Goal: Task Accomplishment & Management: Manage account settings

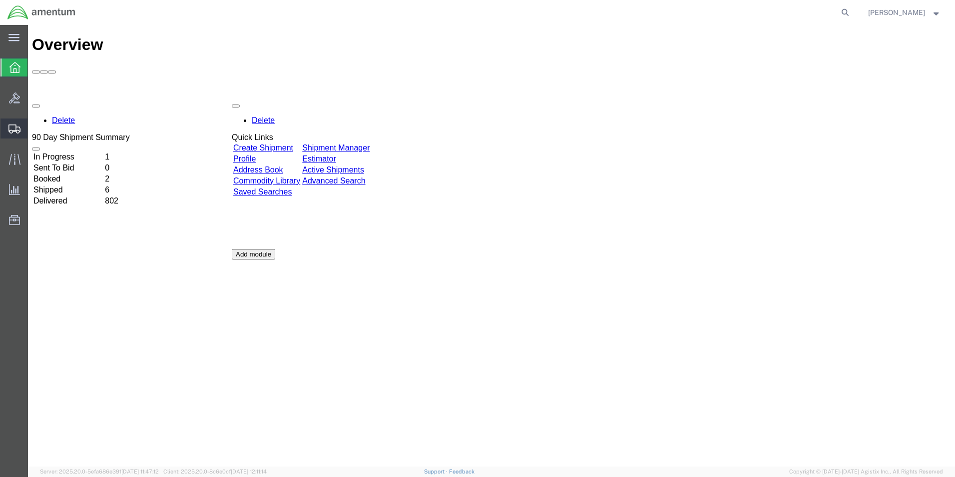
click at [0, 0] on span "Create Shipment" at bounding box center [0, 0] width 0 height 0
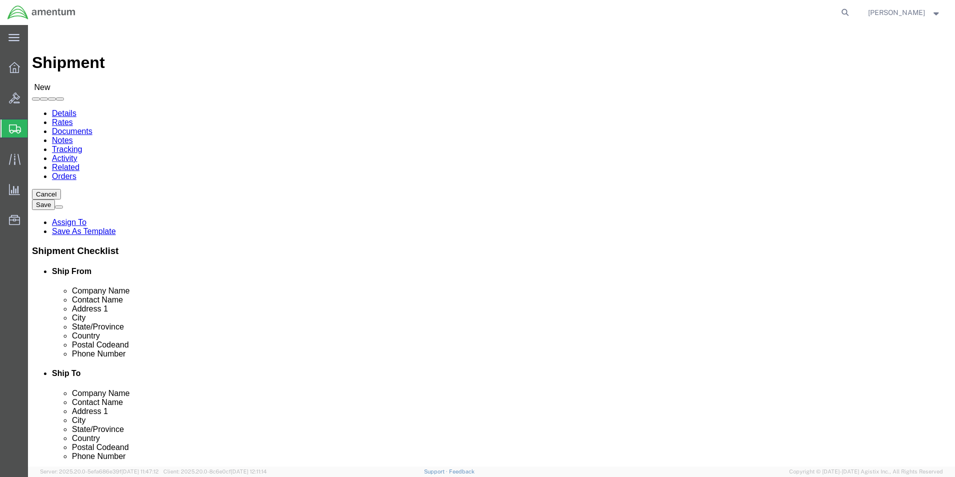
select select
select select "49916"
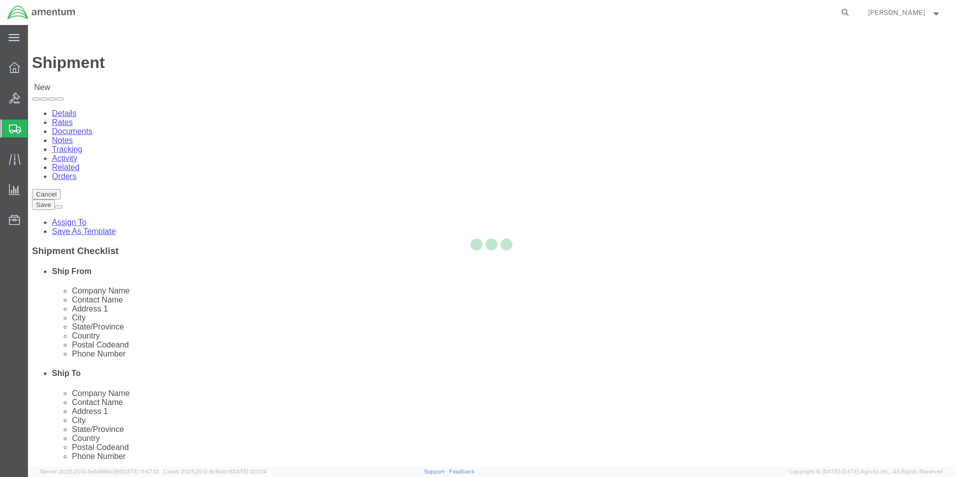
select select "OK"
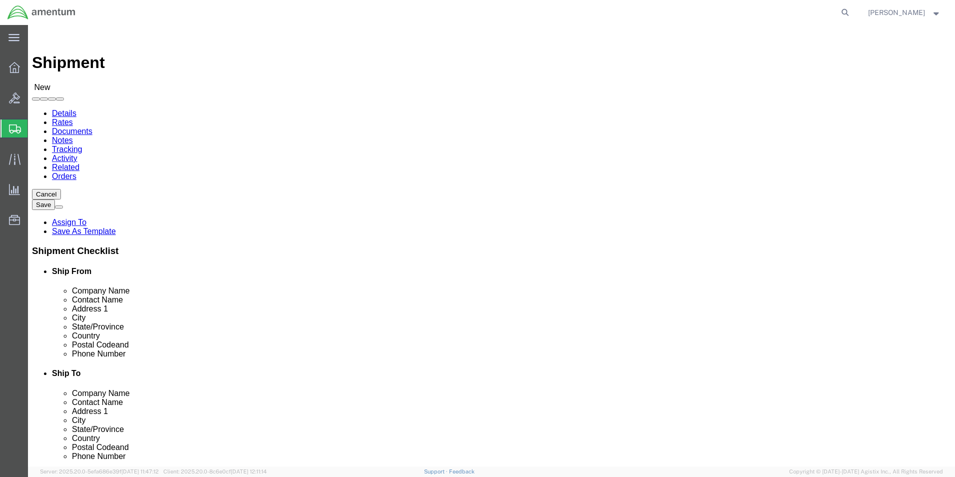
scroll to position [2148, 0]
select select "49945"
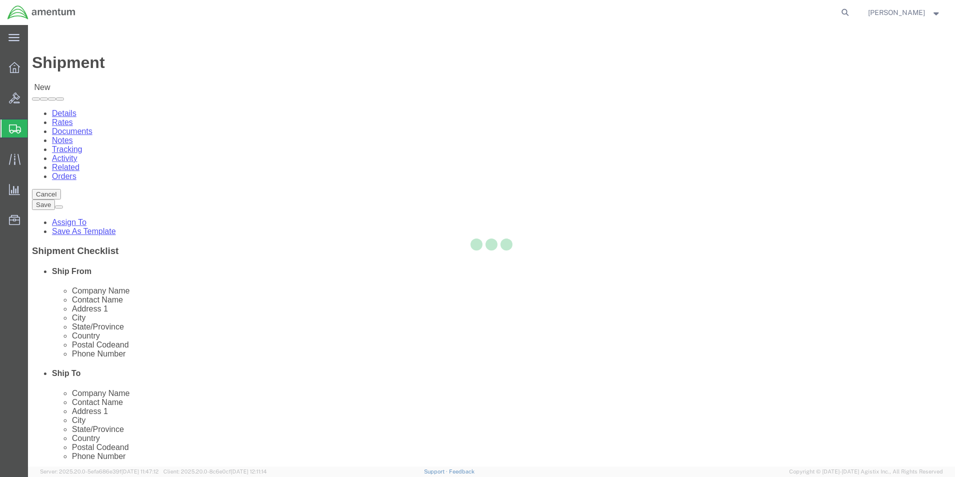
select select "[GEOGRAPHIC_DATA]"
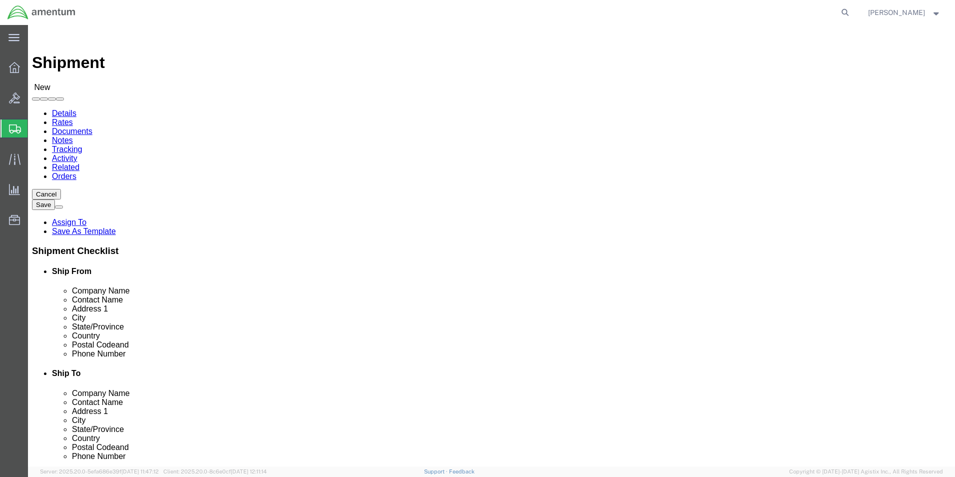
click input "text"
drag, startPoint x: 198, startPoint y: 206, endPoint x: 127, endPoint y: 205, distance: 70.4
click div
type input "[PERSON_NAME]"
click input "text"
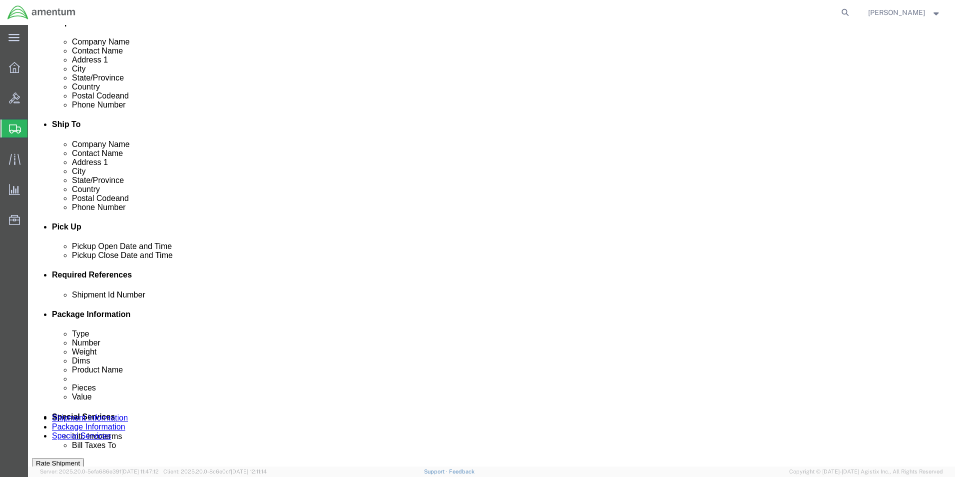
scroll to position [250, 0]
type input "[PERSON_NAME][EMAIL_ADDRESS][PERSON_NAME][DOMAIN_NAME]"
click div "[DATE] 4:00 PM"
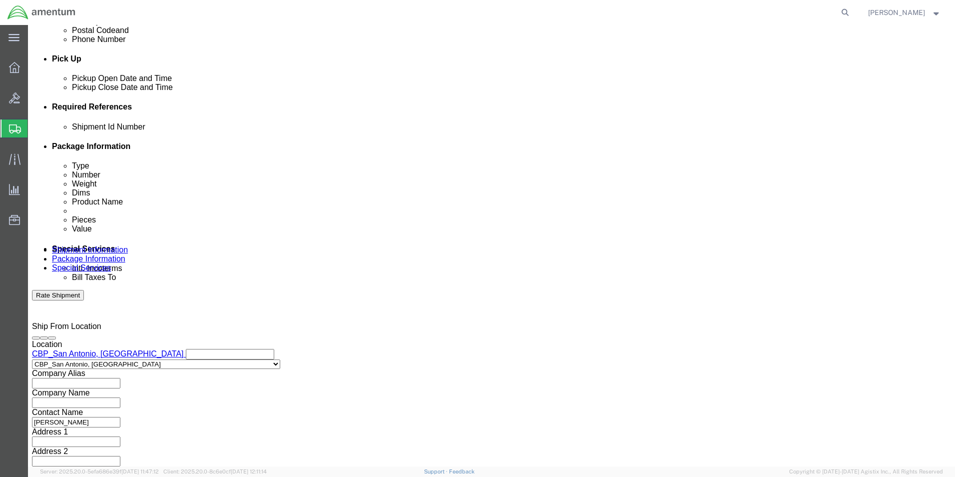
type input "5:00 PM"
click button "Apply"
click button "Add reference"
click select "Select Account Type Activity ID Airline Appointment Number ASN Batch Request # …"
select select "CUSTREF"
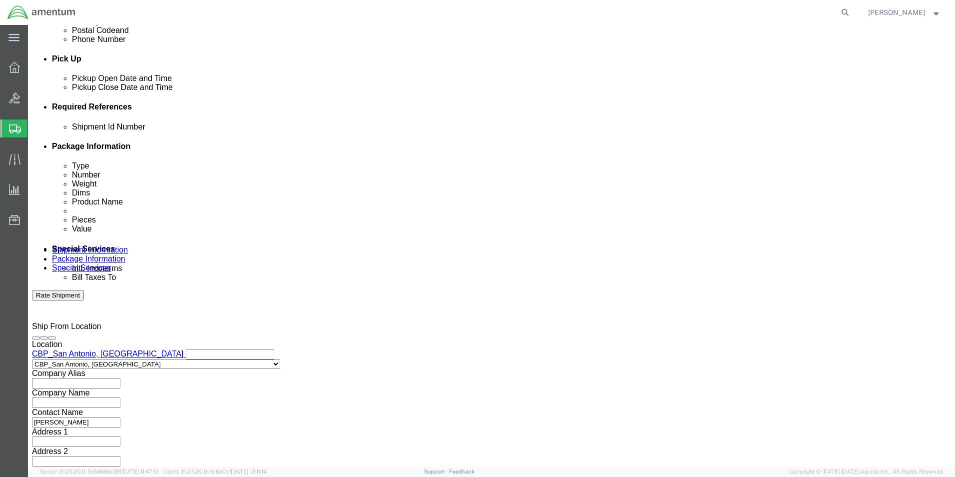
click select "Select Account Type Activity ID Airline Appointment Number ASN Batch Request # …"
click input "text"
type input "t"
type input "TRANSFER 604-009841"
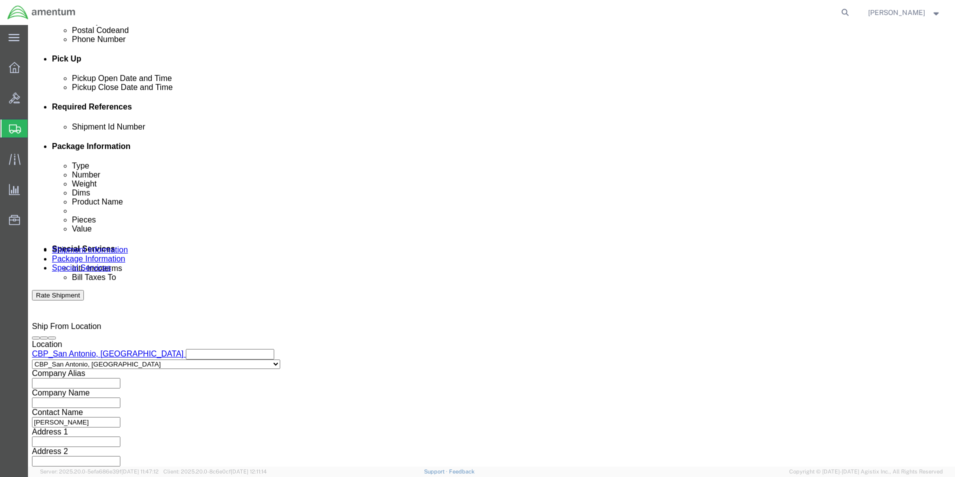
click button "Add reference"
click select "Select Account Type Activity ID Airline Appointment Number ASN Batch Request # …"
select select "DEPT"
click select "Select Account Type Activity ID Airline Appointment Number ASN Batch Request # …"
click input "text"
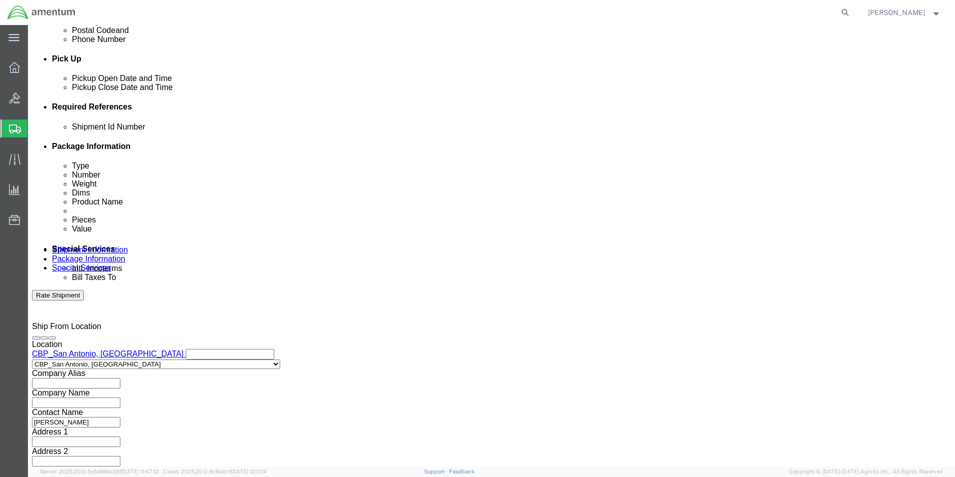
type input "CBP"
click button "Add reference"
click select "Select Account Type Activity ID Airline Appointment Number ASN Batch Request # …"
select select "PROJNUM"
click select "Select Account Type Activity ID Airline Appointment Number ASN Batch Request # …"
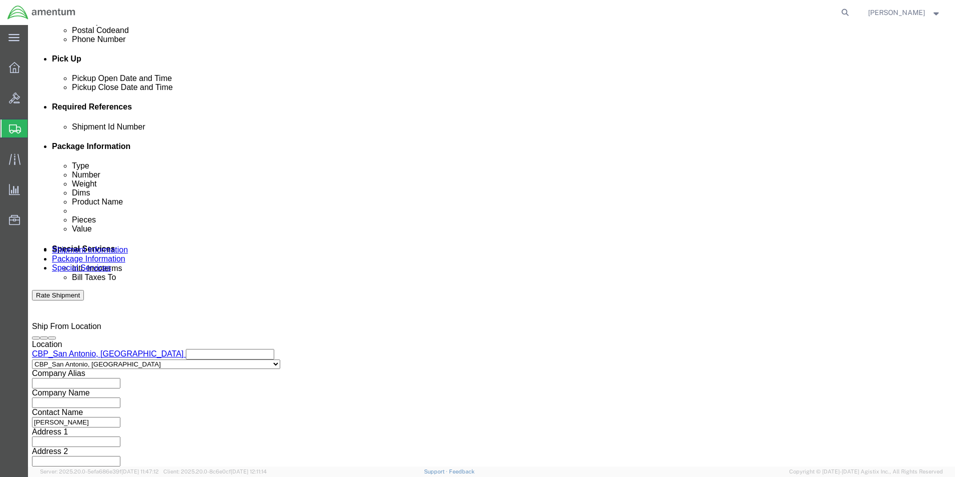
drag, startPoint x: 134, startPoint y: 217, endPoint x: 139, endPoint y: 216, distance: 5.1
click input "text"
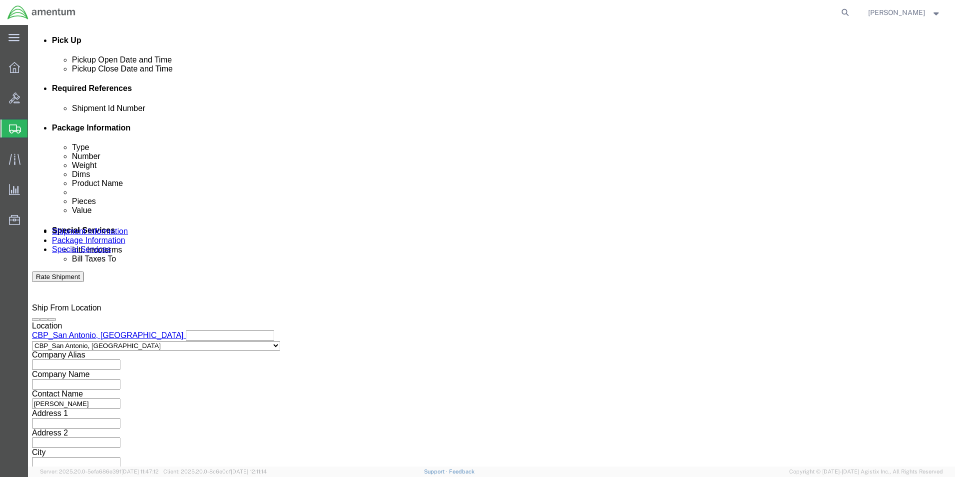
scroll to position [436, 0]
type input "6118.04.03.2219.000.WST.0000"
click select "Select Air Less than Truckload Multi-Leg Ocean Freight Rail Small Parcel Truckl…"
select select "SMAL"
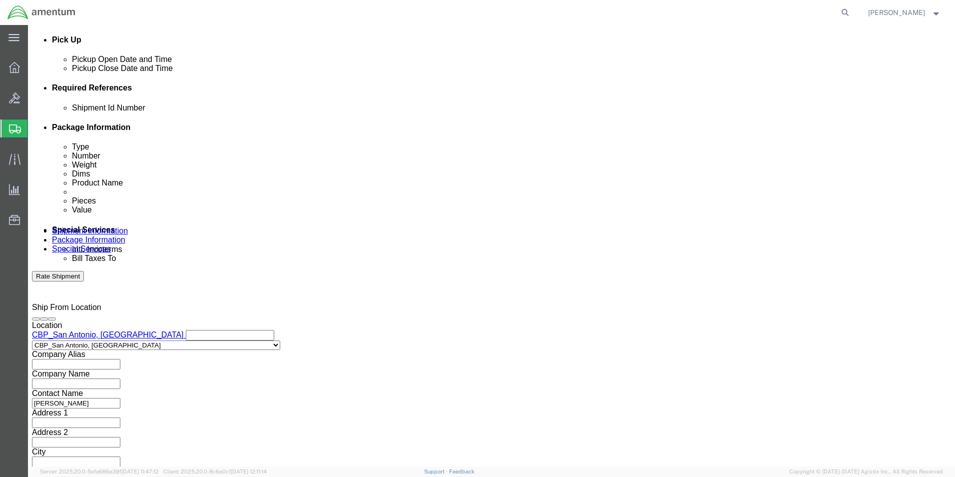
click select "Select Air Less than Truckload Multi-Leg Ocean Freight Rail Small Parcel Truckl…"
click button "Continue"
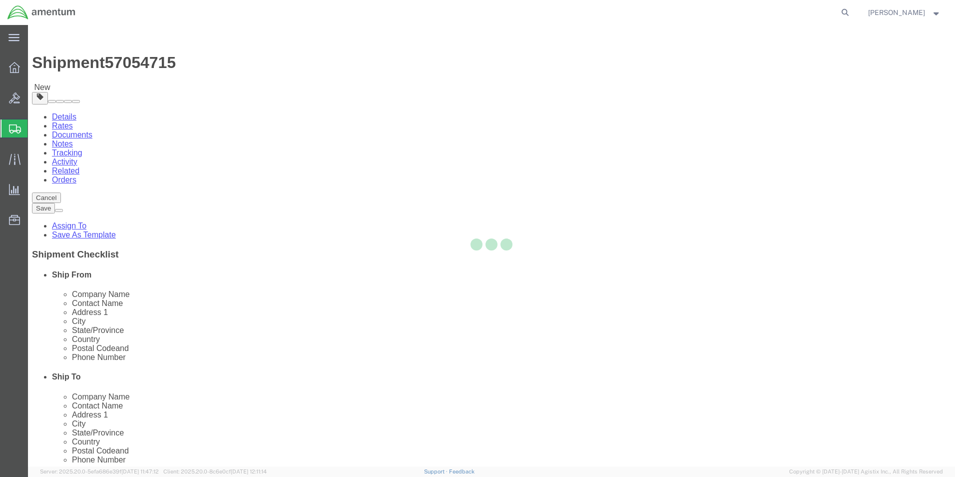
select select "YRPK"
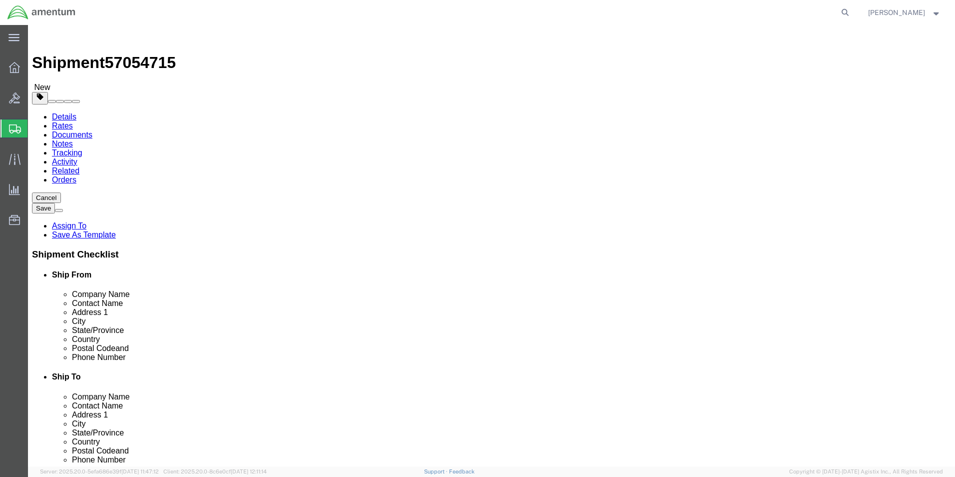
click input "text"
type input "6"
type input "4"
click input "0.00"
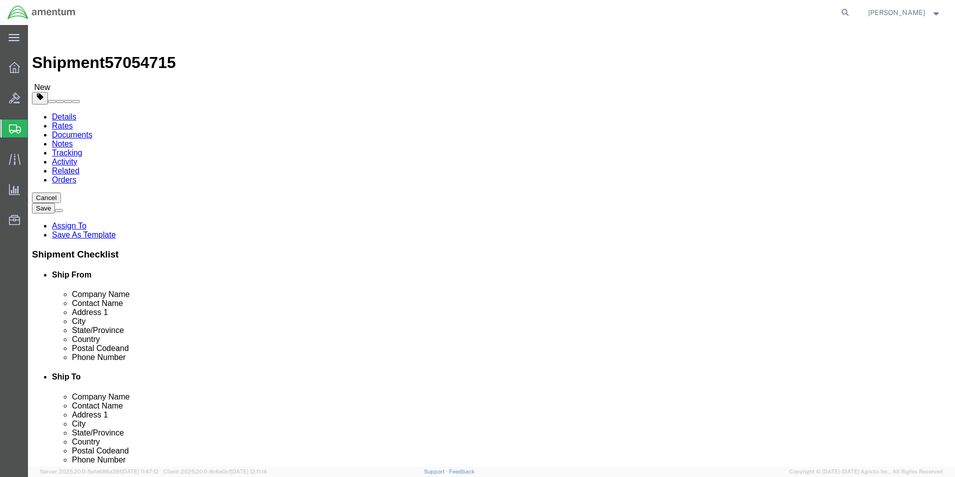
drag, startPoint x: 166, startPoint y: 235, endPoint x: 105, endPoint y: 230, distance: 60.6
click div "Weight 0.00 Select kgs lbs Ship. t°"
type input "1.2"
click div "Package Content # 1 x Package Type Select Bale(s) Basket(s) Bolt(s) Bottle(s) B…"
click link "Add Content"
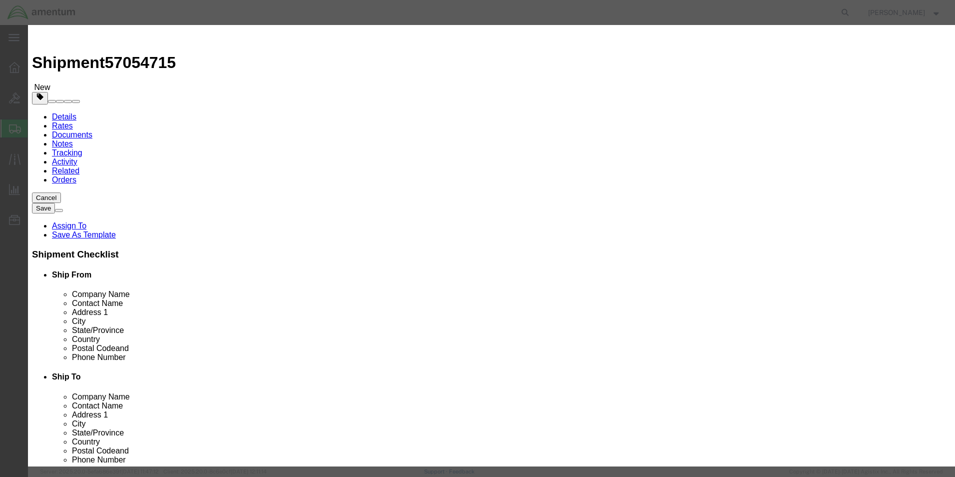
drag, startPoint x: 381, startPoint y: 103, endPoint x: 353, endPoint y: 78, distance: 37.5
click input "text"
type input "350A37-1126-02 SCISSORSLINK"
click input "0"
drag, startPoint x: 314, startPoint y: 98, endPoint x: 218, endPoint y: 91, distance: 96.2
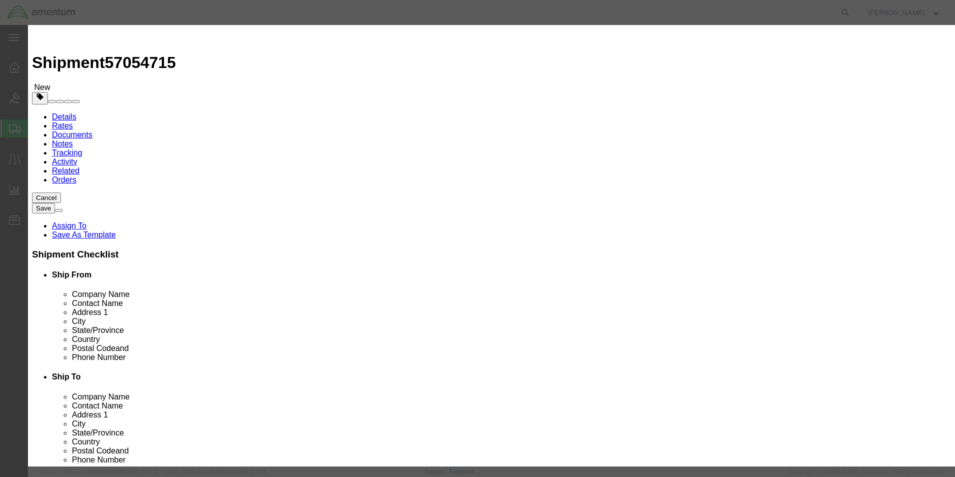
click div "Pieces 0 Select Bag Barrels 100Board Feet Bottle Box Blister Pack Carats Can Ca…"
type input "1"
click input "text"
type input "500"
click textarea
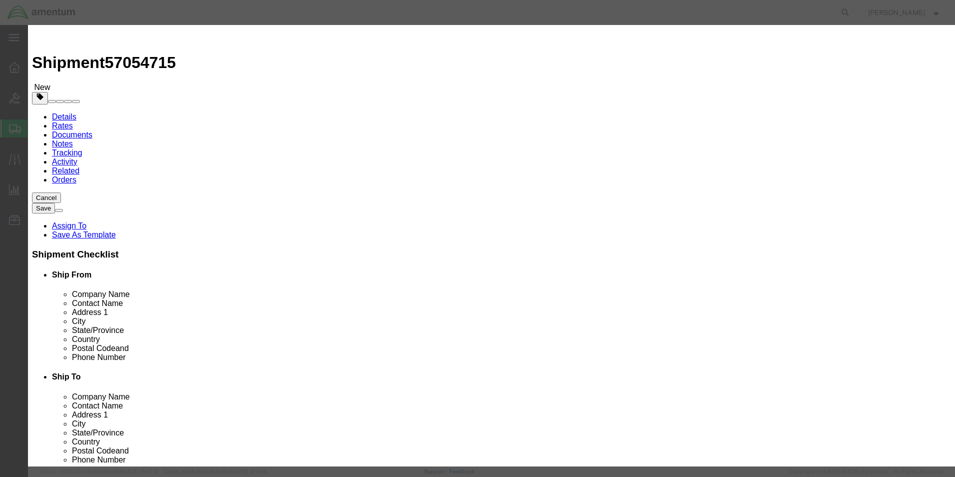
type textarea "SN: SD2364"
click button "Save & Close"
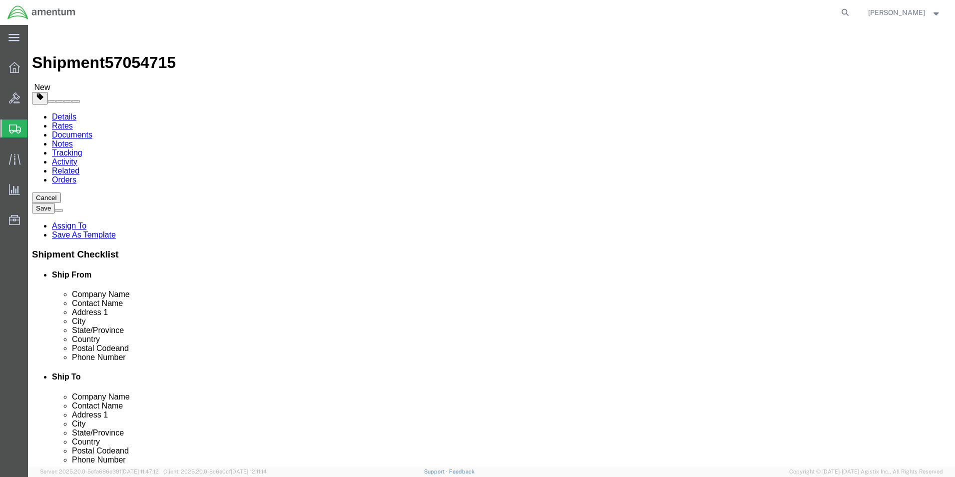
click button "Continue"
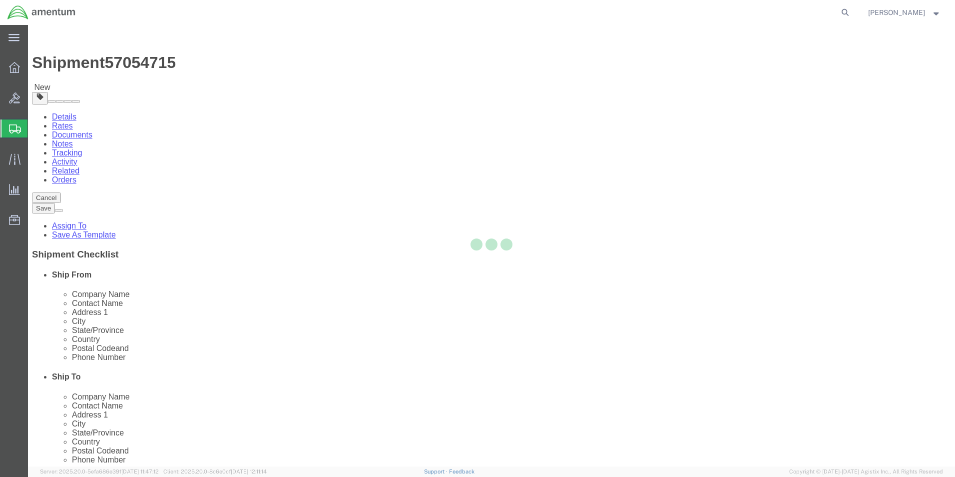
select select
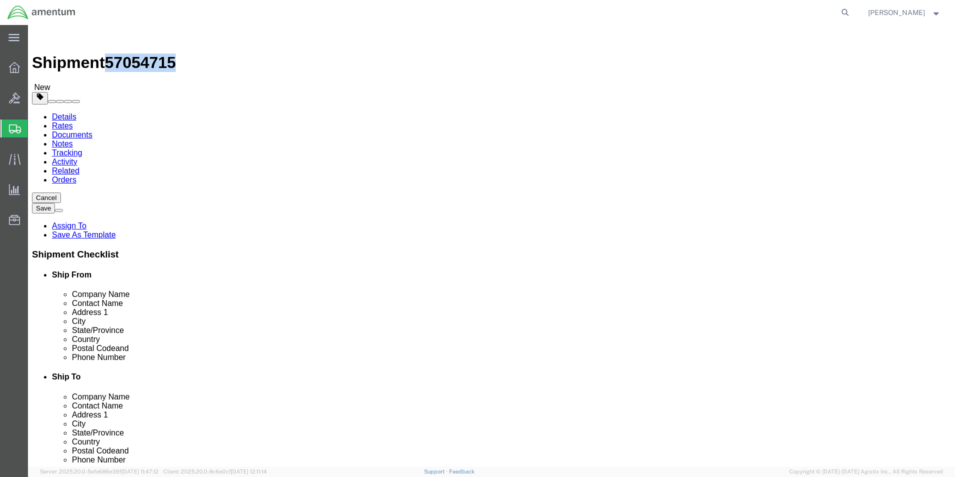
drag, startPoint x: 136, startPoint y: 11, endPoint x: 86, endPoint y: 13, distance: 49.5
click span "57054715"
copy span "57054715"
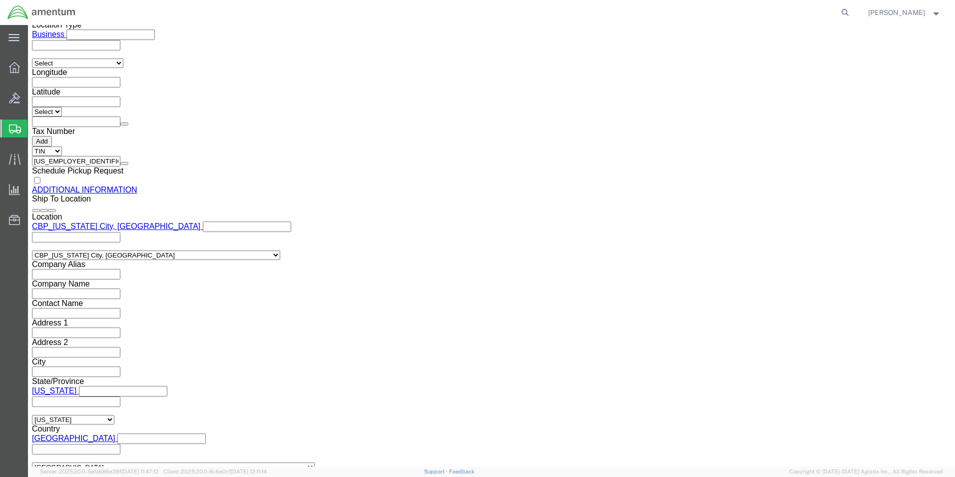
scroll to position [1162, 0]
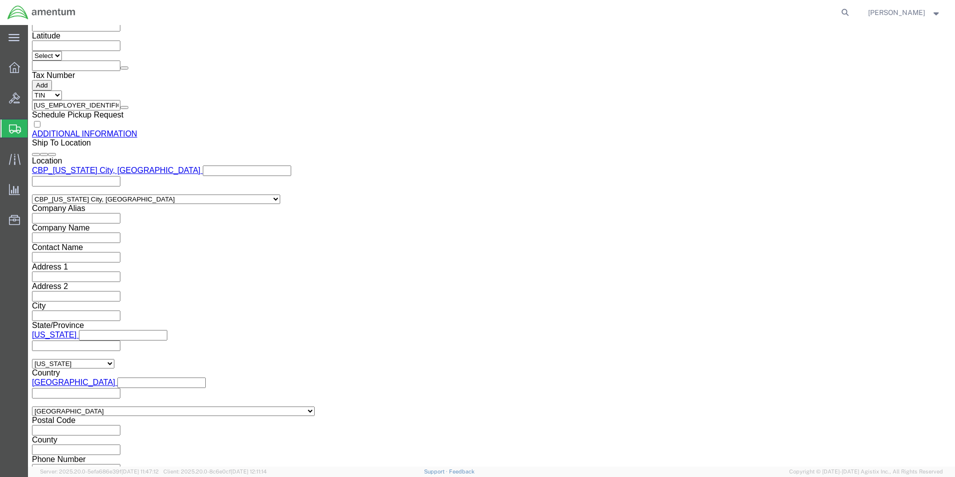
click button "Previous"
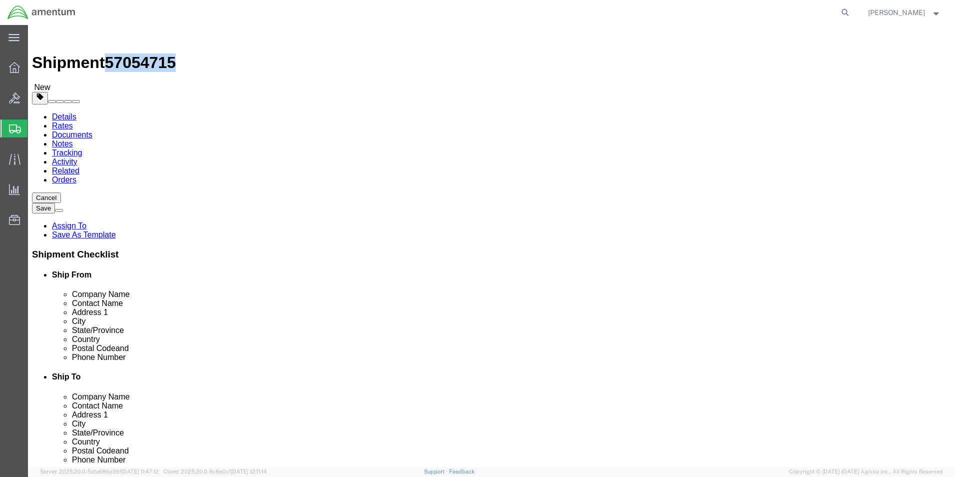
click button "Previous"
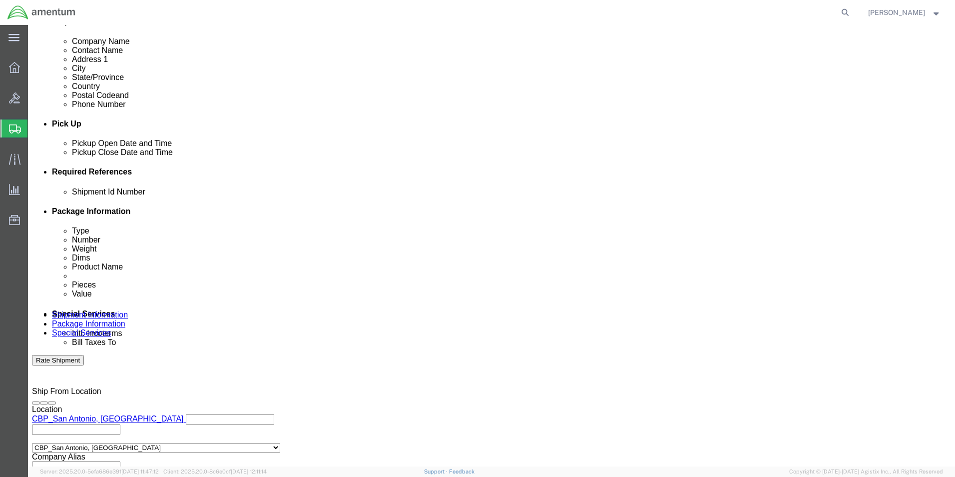
scroll to position [436, 0]
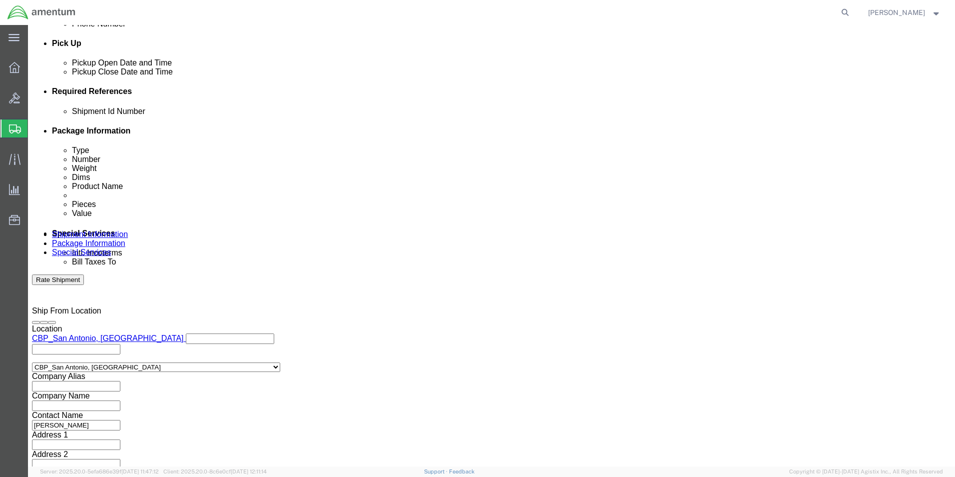
click input "text"
paste input "57054715"
type input "57054715"
click button "Continue"
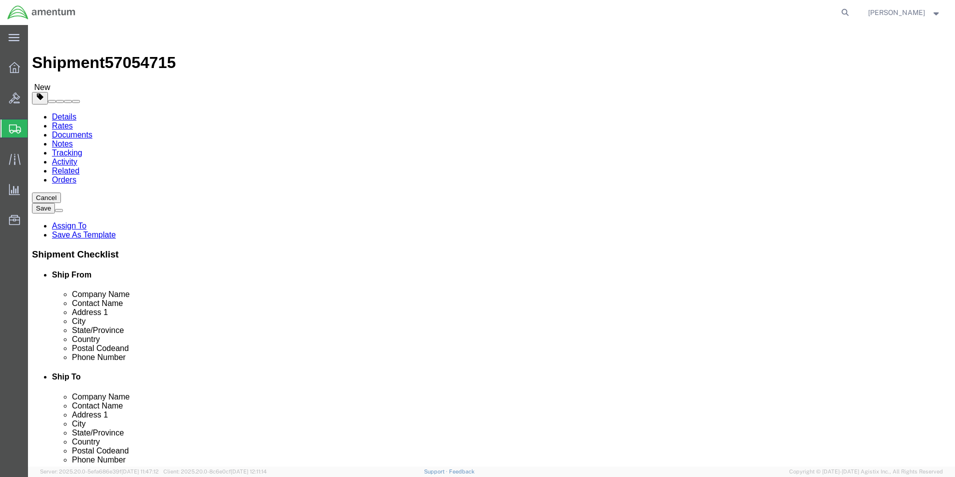
click button "Continue"
click button "Rate Shipment"
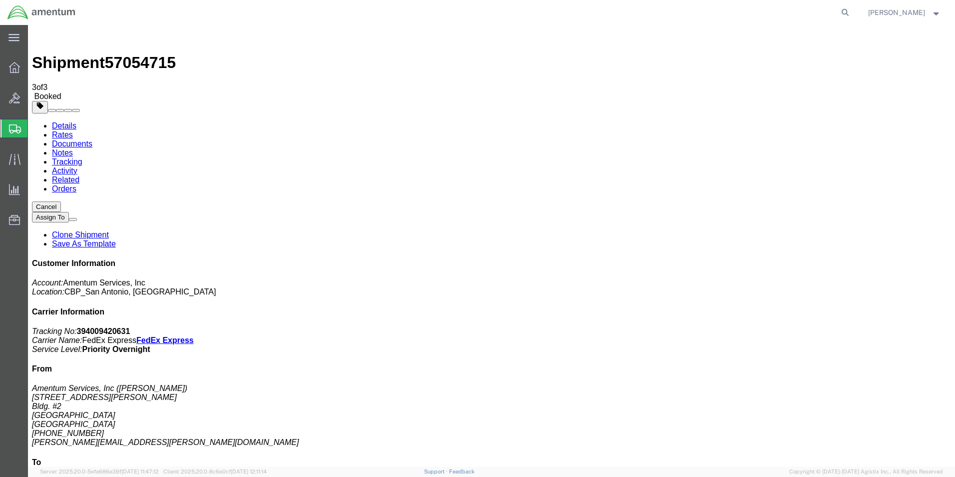
click at [70, 121] on link "Details" at bounding box center [64, 125] width 24 height 8
click div "Pickup & Delivery Dates [DATE] 15:00 - [DATE] 17:00 Schedule pickup request Edi…"
click link "Schedule pickup request"
drag, startPoint x: 73, startPoint y: 165, endPoint x: 61, endPoint y: 172, distance: 14.1
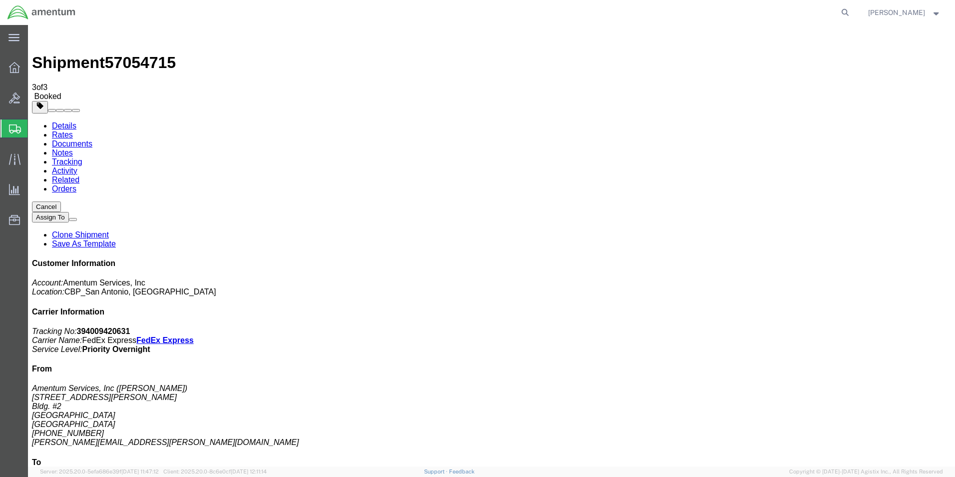
click at [0, 0] on span "Create Shipment" at bounding box center [0, 0] width 0 height 0
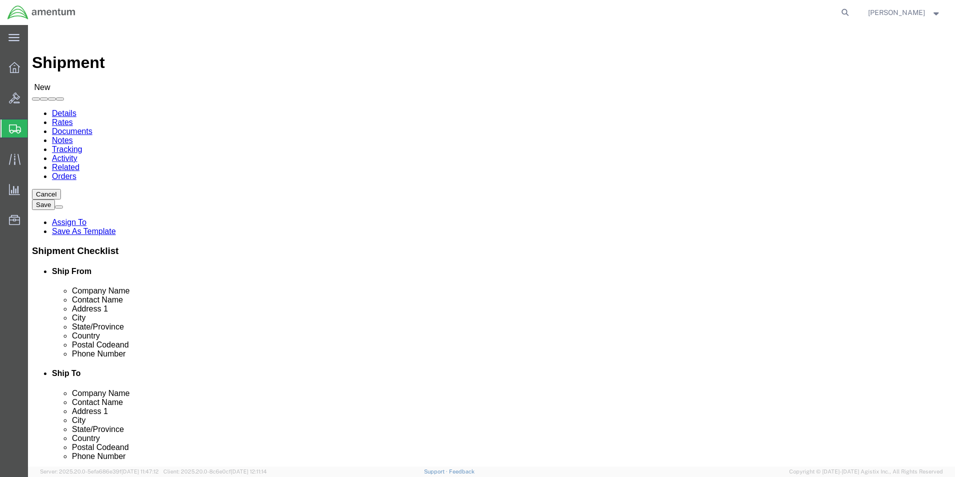
scroll to position [1898, 0]
select select "49919"
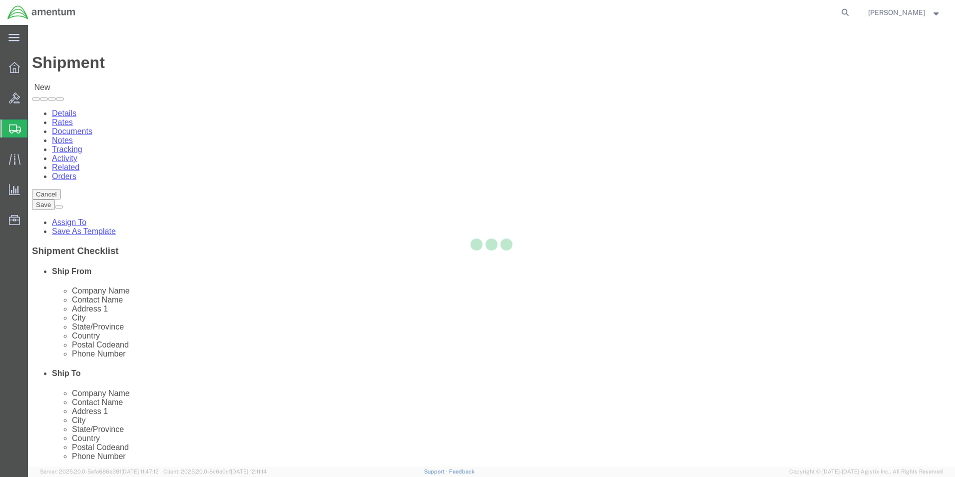
select select "NY"
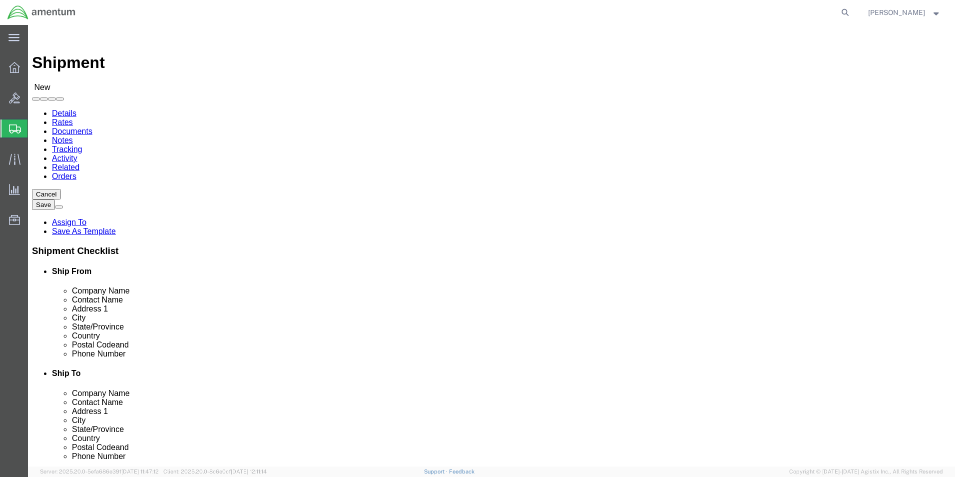
scroll to position [2248, 0]
select select "49945"
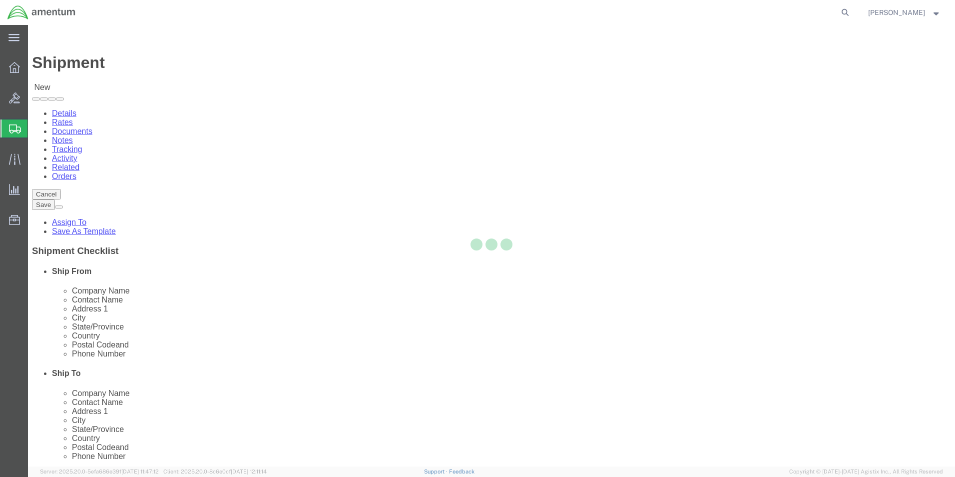
select select "[GEOGRAPHIC_DATA]"
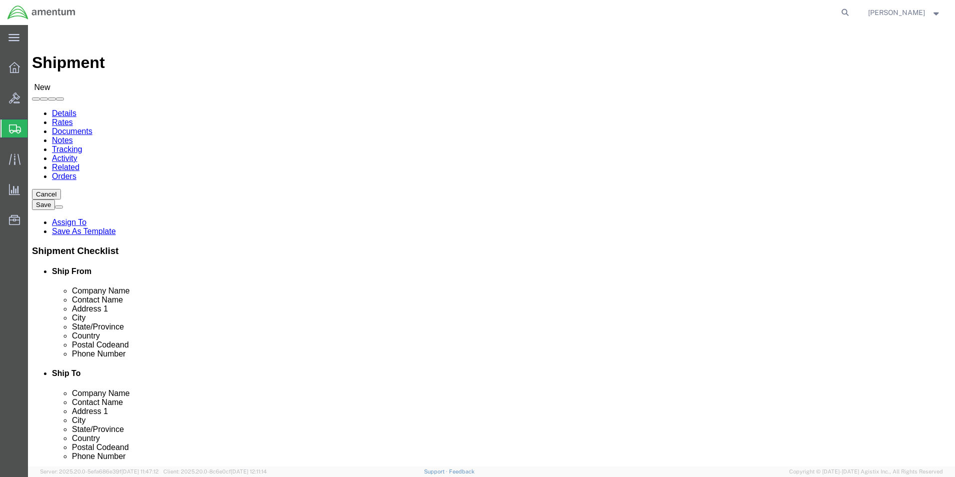
click input "text"
drag, startPoint x: 133, startPoint y: 201, endPoint x: 48, endPoint y: 196, distance: 85.6
click div "Location [GEOGRAPHIC_DATA], [GEOGRAPHIC_DATA] Select My Profile Location [PHONE…"
type input "d"
type input "[PERSON_NAME]"
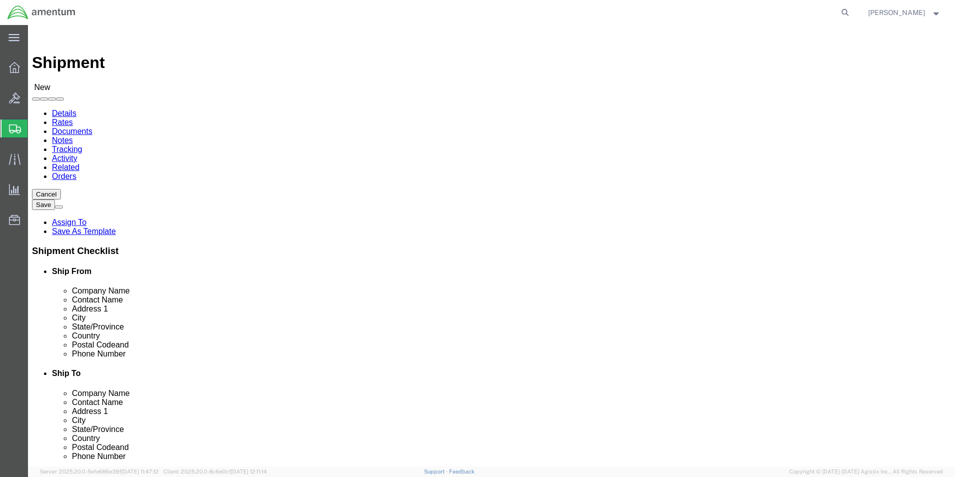
click input "text"
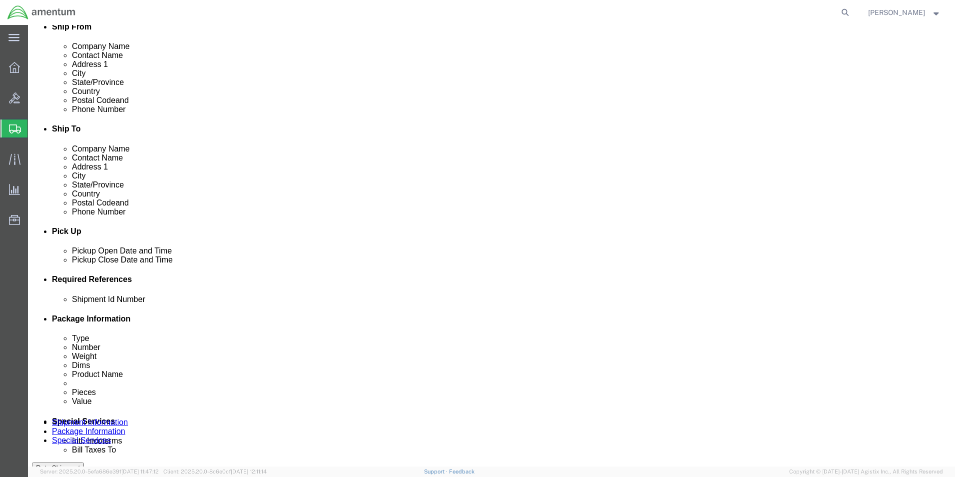
scroll to position [300, 0]
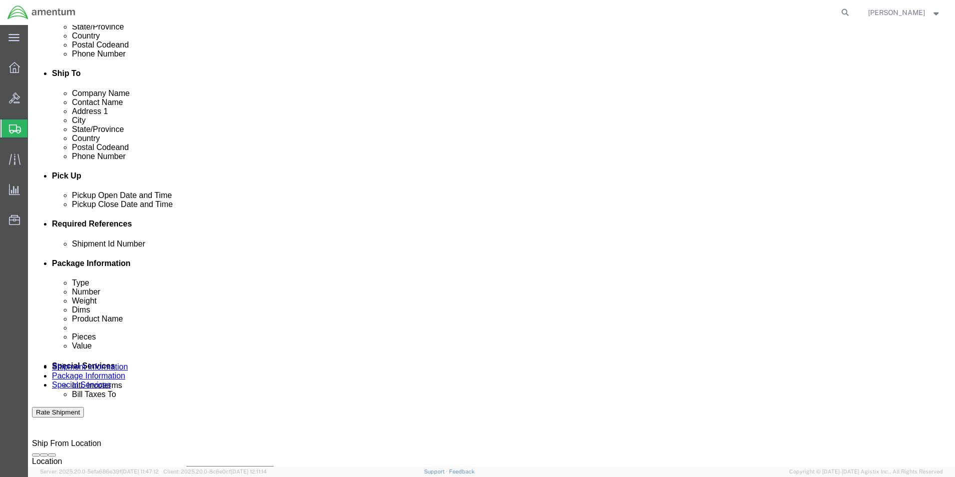
type input "[PERSON_NAME][EMAIL_ADDRESS][PERSON_NAME][DOMAIN_NAME]"
click button "Add reference"
click select "Select Account Type Activity ID Airline Appointment Number ASN Batch Request # …"
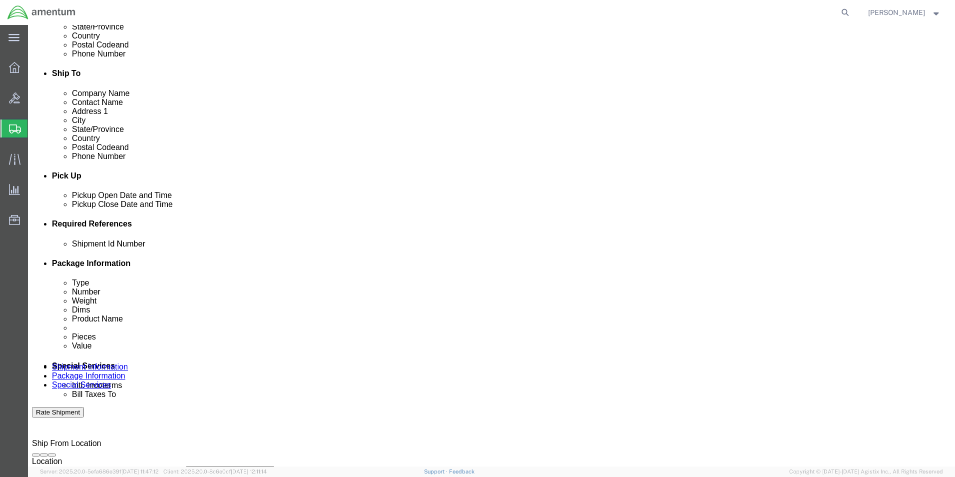
select select "CUSTREF"
click select "Select Account Type Activity ID Airline Appointment Number ASN Batch Request # …"
click input "text"
type input "t"
type input "TOOL LOAN"
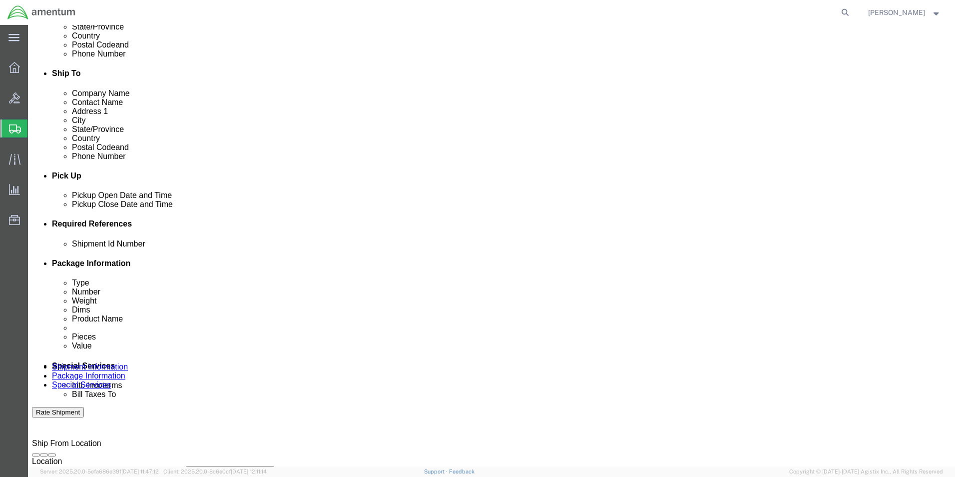
click button "Add reference"
click select "Select Account Type Activity ID Airline Appointment Number ASN Batch Request # …"
select select "DEPT"
click select "Select Account Type Activity ID Airline Appointment Number ASN Batch Request # …"
click input "text"
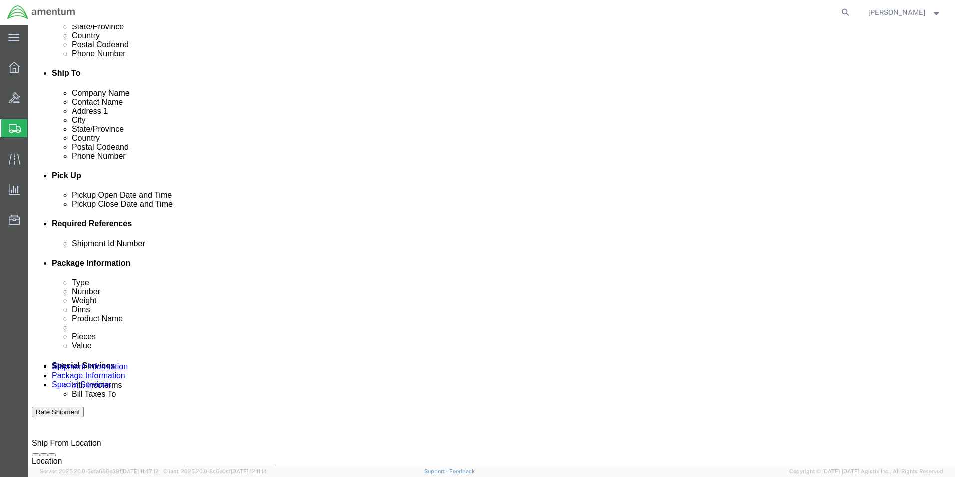
type input "CBP"
click button "Add reference"
click select "Select Account Type Activity ID Airline Appointment Number ASN Batch Request # …"
select select "PROJNUM"
click select "Select Account Type Activity ID Airline Appointment Number ASN Batch Request # …"
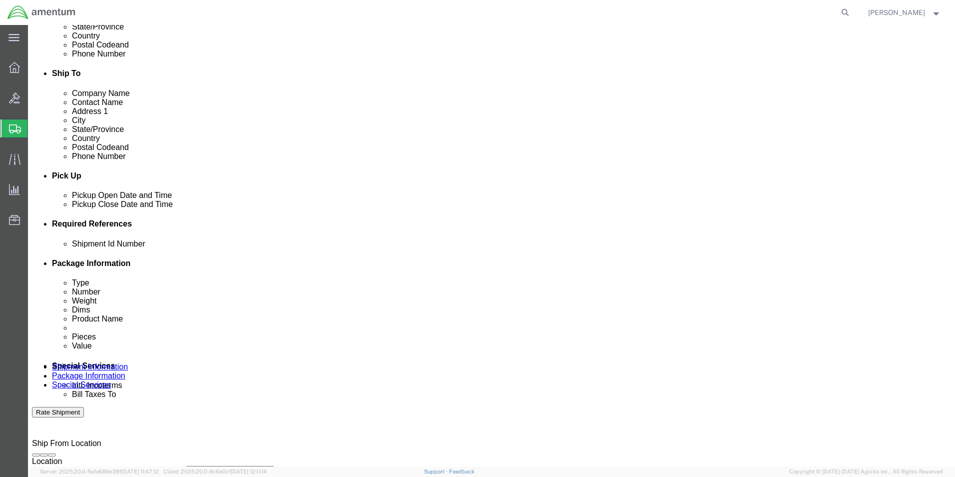
click input "text"
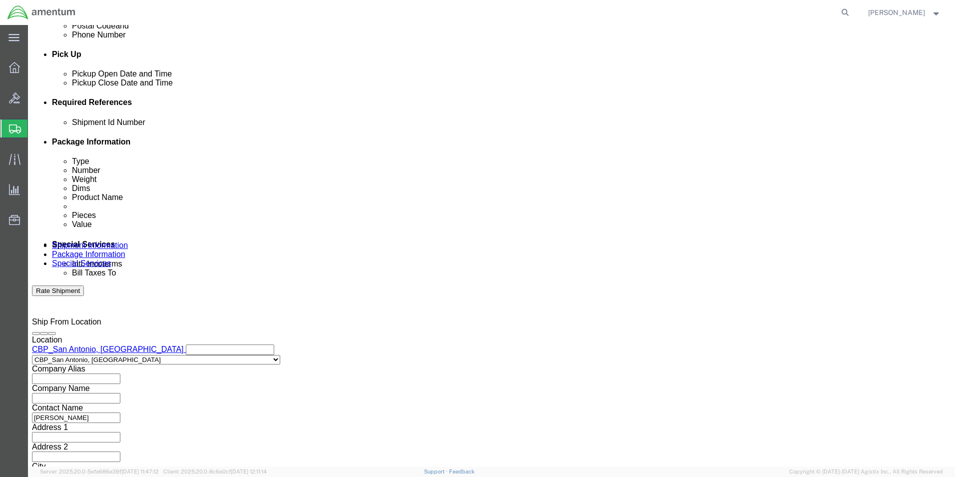
scroll to position [436, 0]
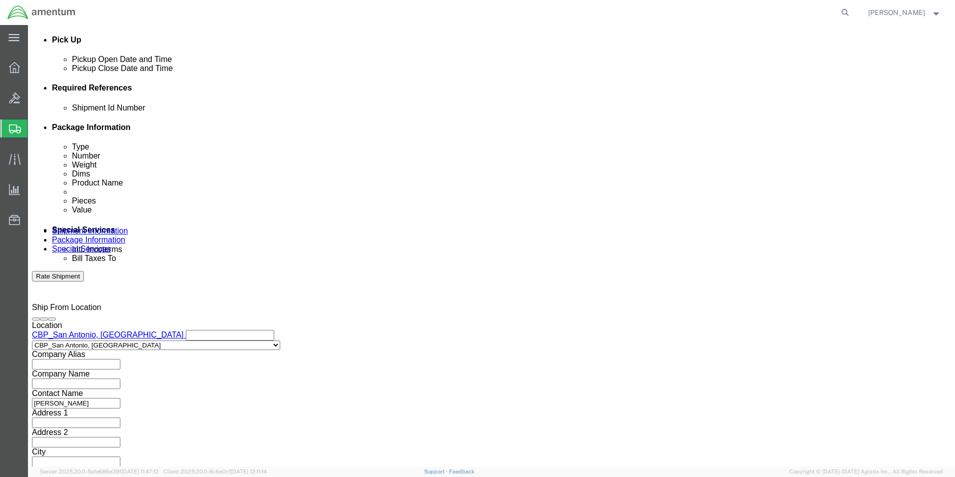
type input "6118.04.03.2219.000.WST.0000"
click button "Continue"
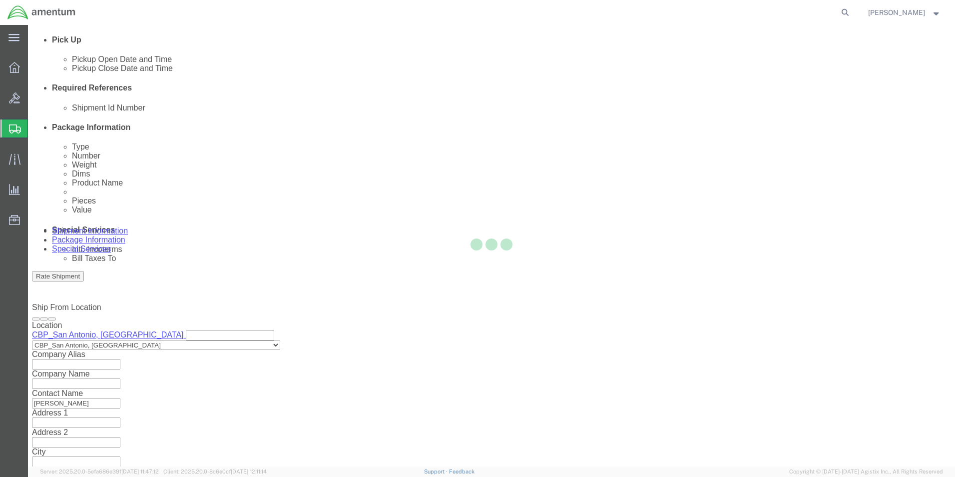
scroll to position [0, 0]
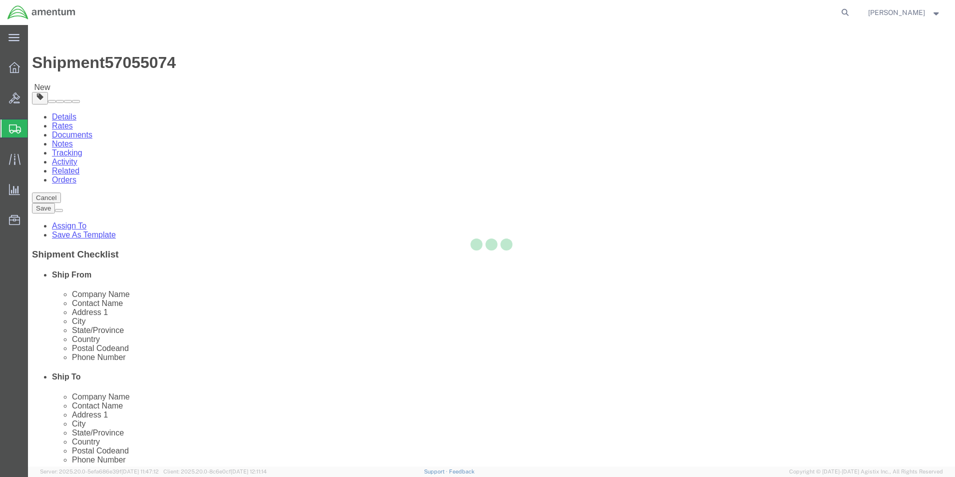
select select "CBOX"
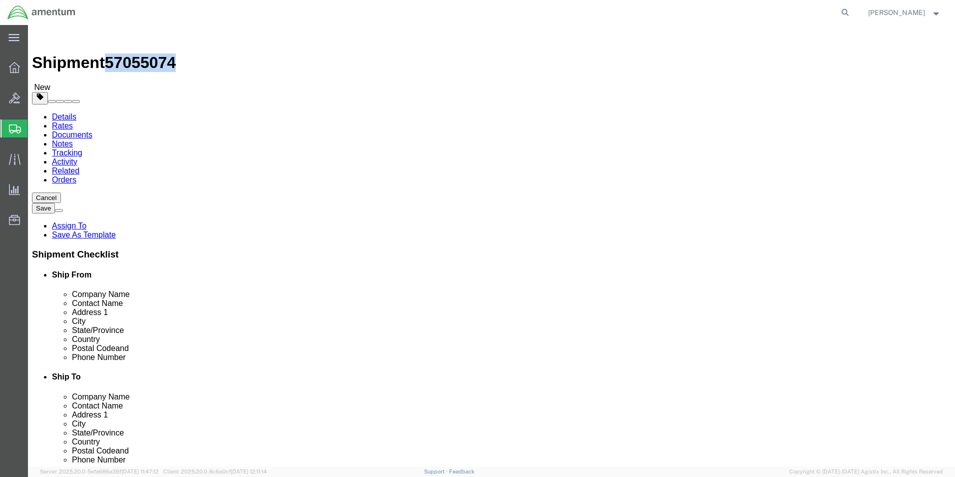
drag, startPoint x: 135, startPoint y: 13, endPoint x: 85, endPoint y: 13, distance: 50.0
click span "57055074"
copy span "57055074"
click div "Previous Continue"
click button "Previous"
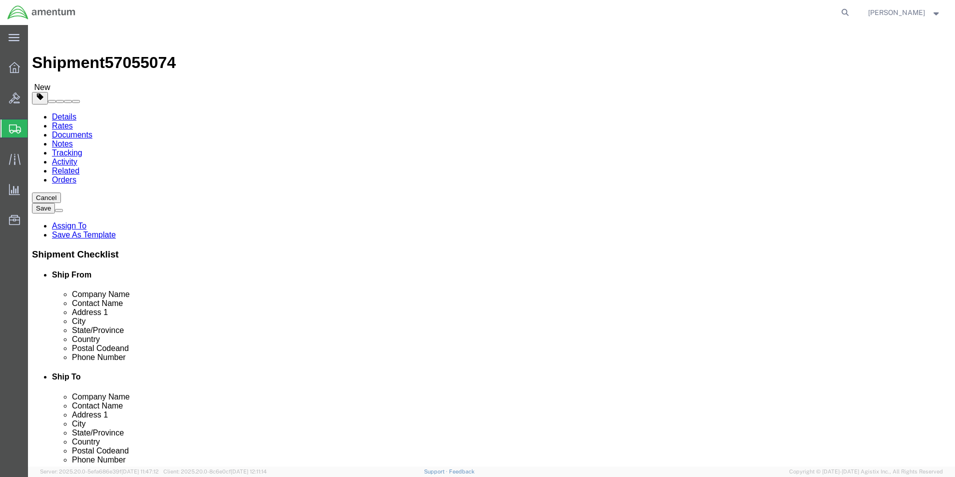
scroll to position [300, 0]
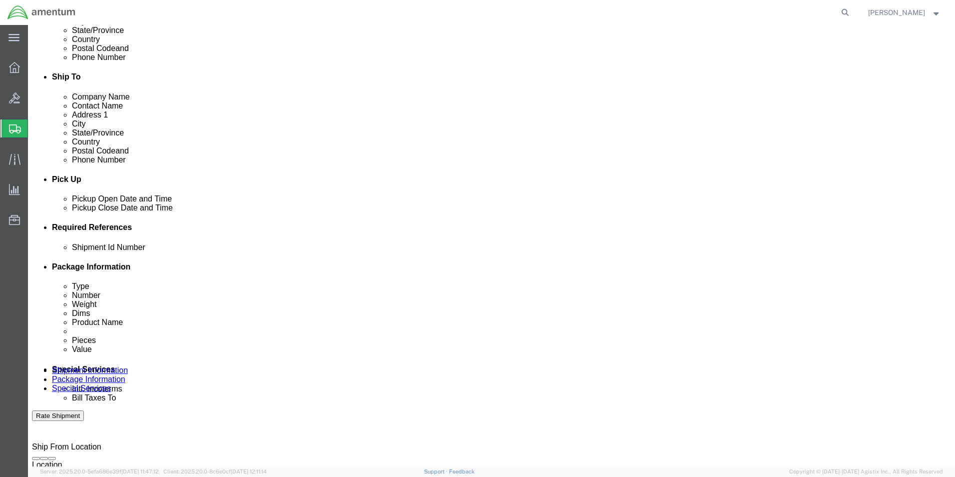
click input "text"
paste input "57055074"
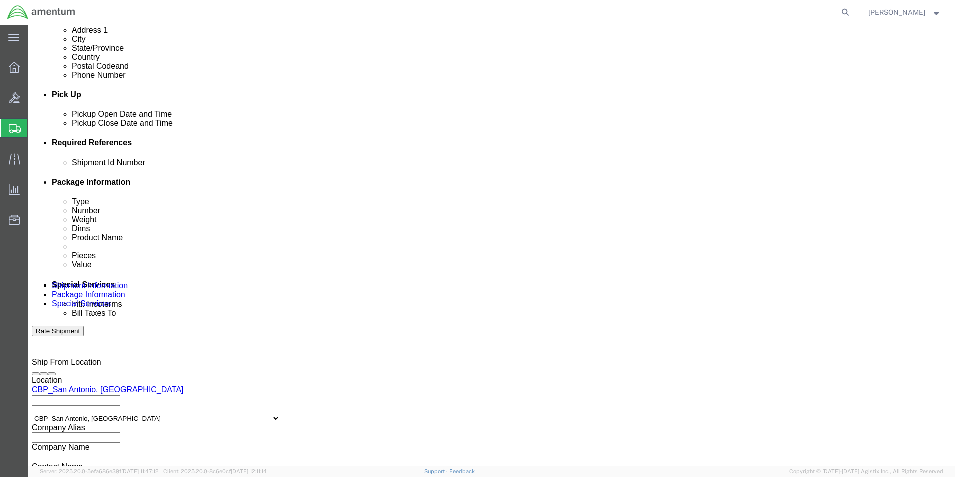
scroll to position [436, 0]
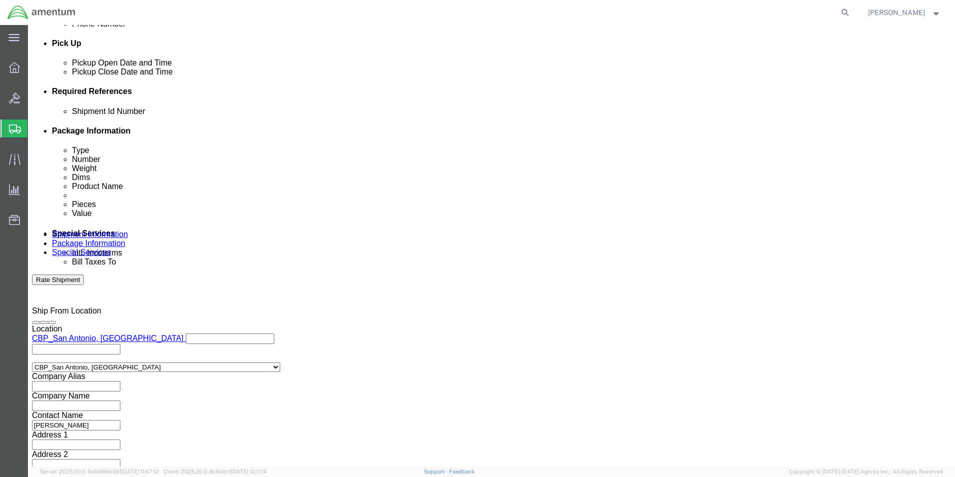
type input "57055074"
click button "Continue"
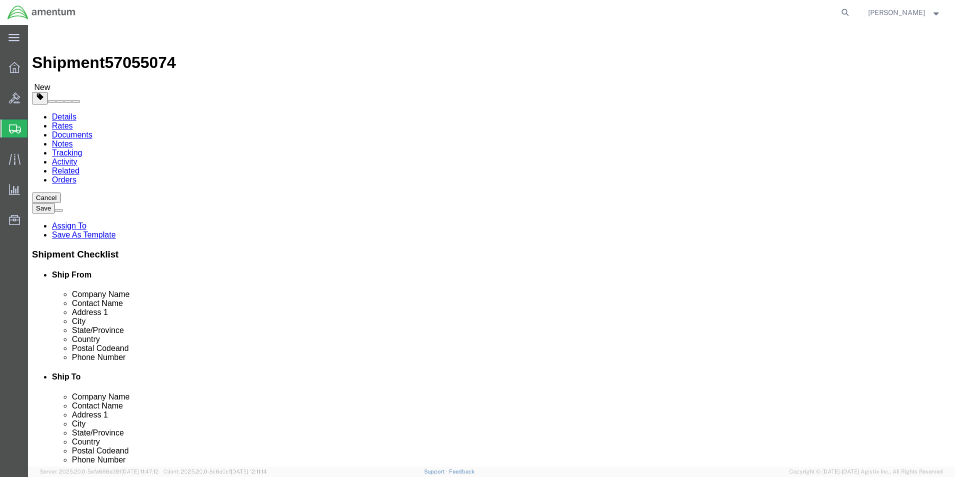
click select "Select BCK Boxes Bale(s) Basket(s) Bolt(s) Bottle(s) Buckets Bulk Bundle(s) Can…"
click button "Previous"
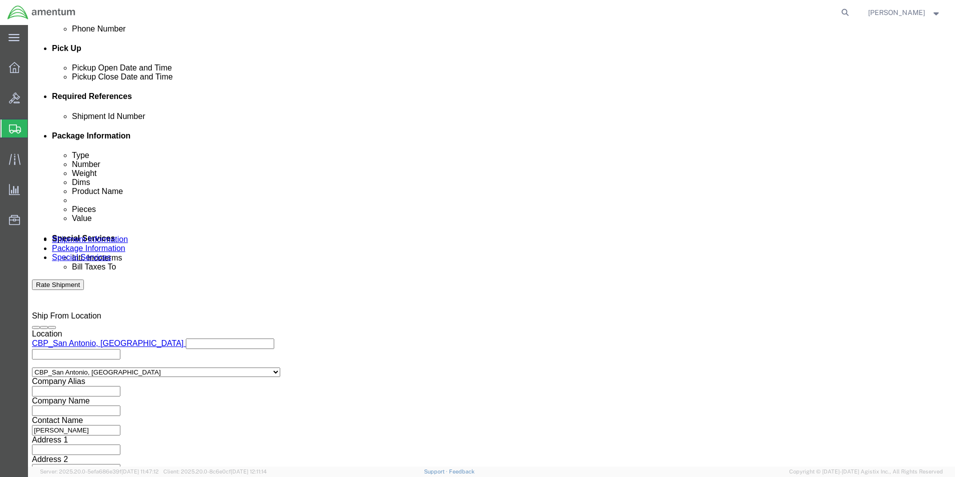
scroll to position [436, 0]
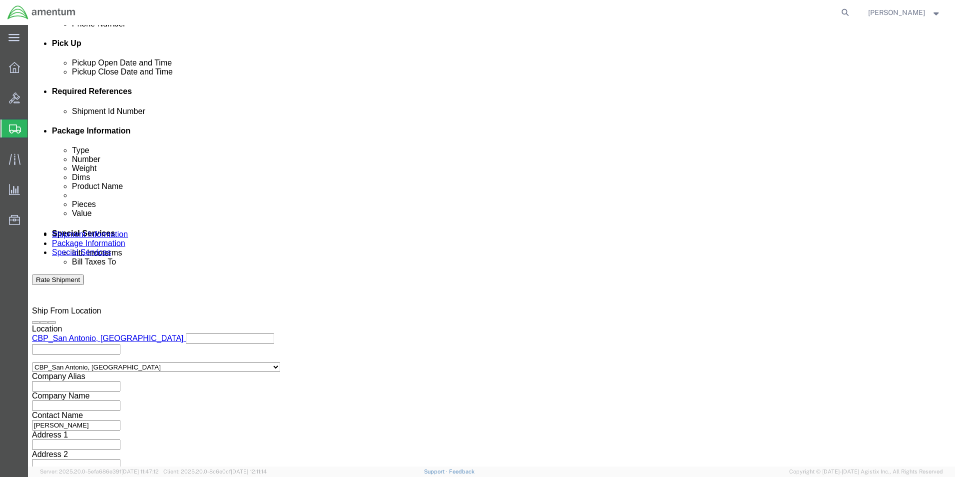
click select "Select Air Less than Truckload Multi-Leg Ocean Freight Rail Small Parcel Truckl…"
select select "SMAL"
click select "Select Air Less than Truckload Multi-Leg Ocean Freight Rail Small Parcel Truckl…"
click button "Continue"
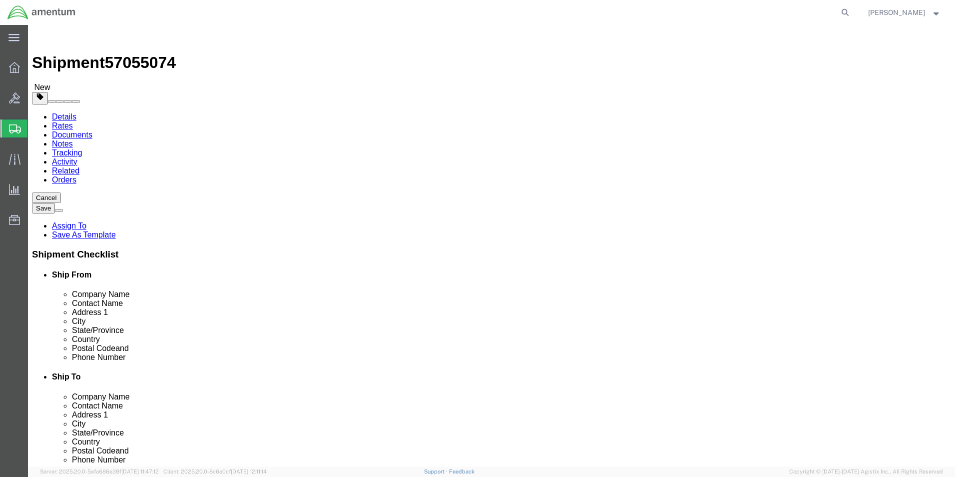
click select "Select Bale(s) Basket(s) Bolt(s) Bottle(s) Buckets Bulk Bundle(s) Can(s) Cardbo…"
select select "YRPK"
click select "Select Bale(s) Basket(s) Bolt(s) Bottle(s) Buckets Bulk Bundle(s) Can(s) Cardbo…"
click input "text"
type input "15"
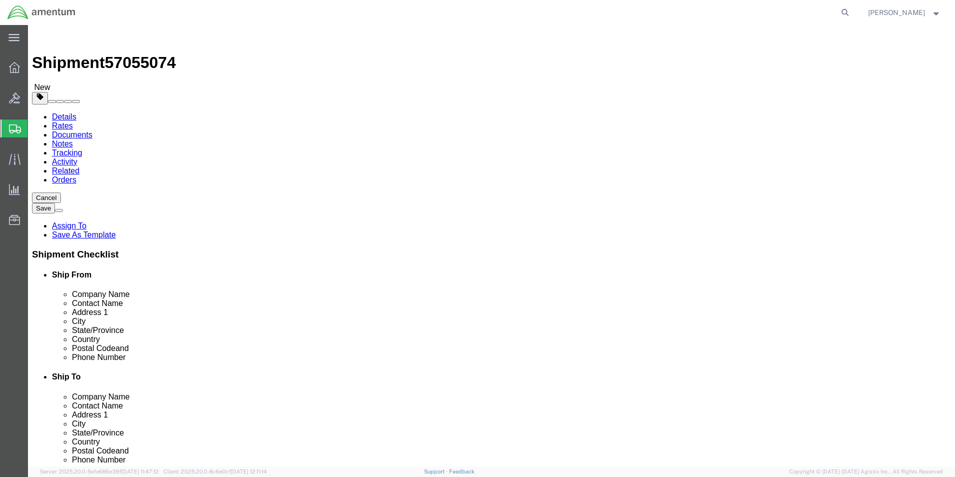
type input "15"
click input "0.00"
drag, startPoint x: 164, startPoint y: 227, endPoint x: 99, endPoint y: 237, distance: 66.2
click div "Package Type Select Bale(s) Basket(s) Bolt(s) Bottle(s) Buckets Bulk Bundle(s) …"
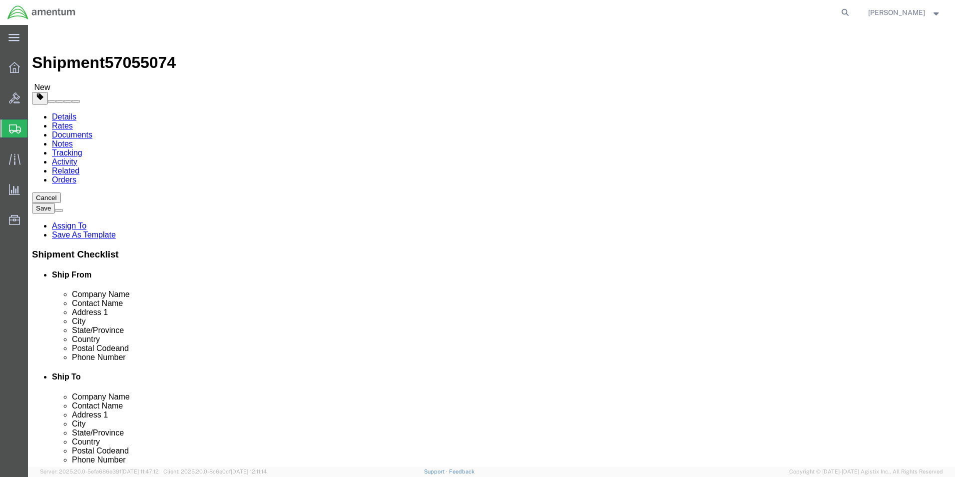
type input "10"
click link "Add Content"
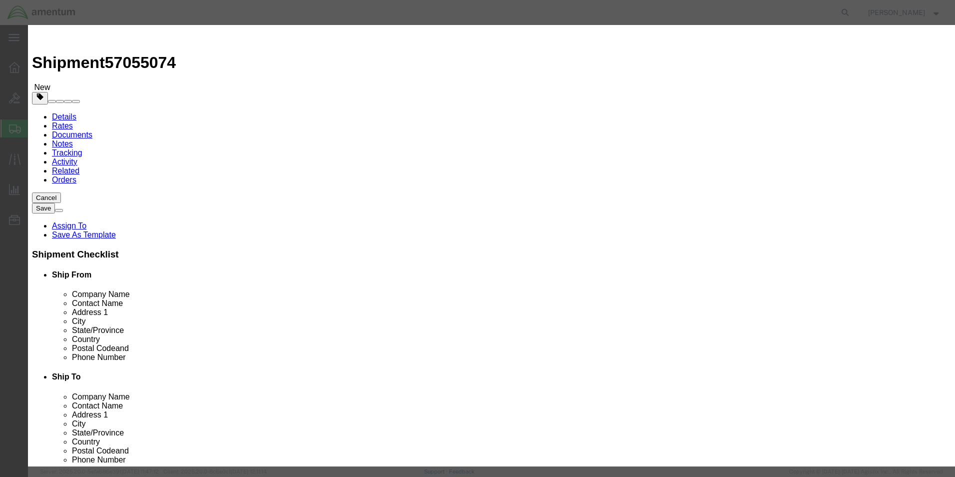
click input "text"
type input "T"
type input "SGST350A90-10"
click input "0"
drag, startPoint x: 312, startPoint y: 97, endPoint x: 232, endPoint y: 99, distance: 80.0
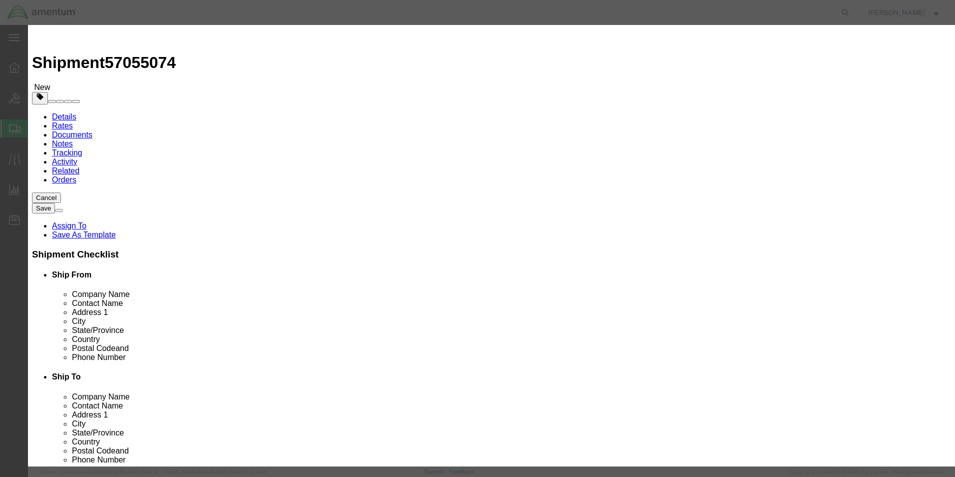
click div "Pieces 0 Select Bag Barrels 100Board Feet Bottle Box Blister Pack Carats Can Ca…"
type input "2"
click input "text"
type input "500"
click label "Description"
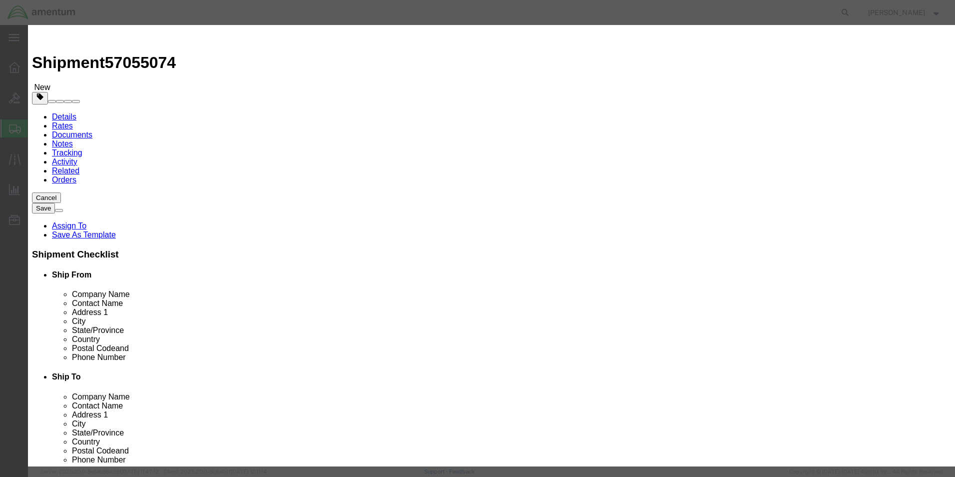
click button "Save & Close"
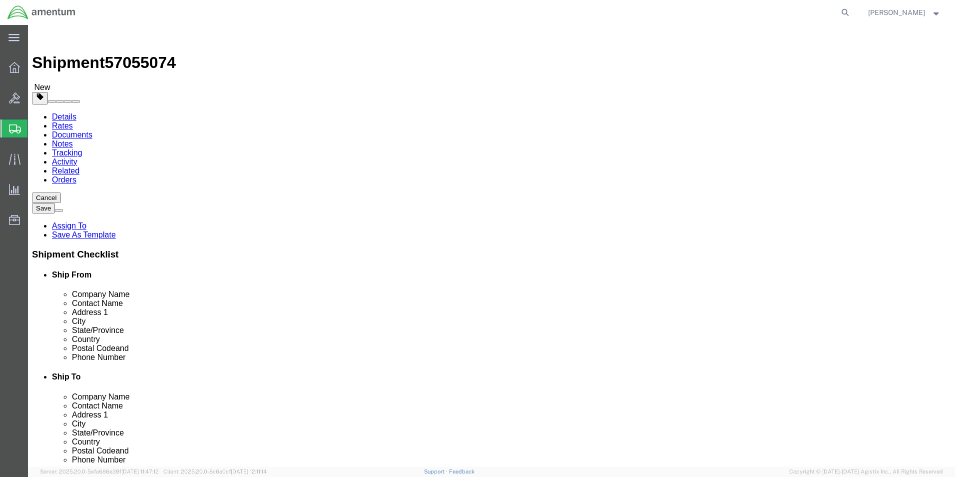
click button "Continue"
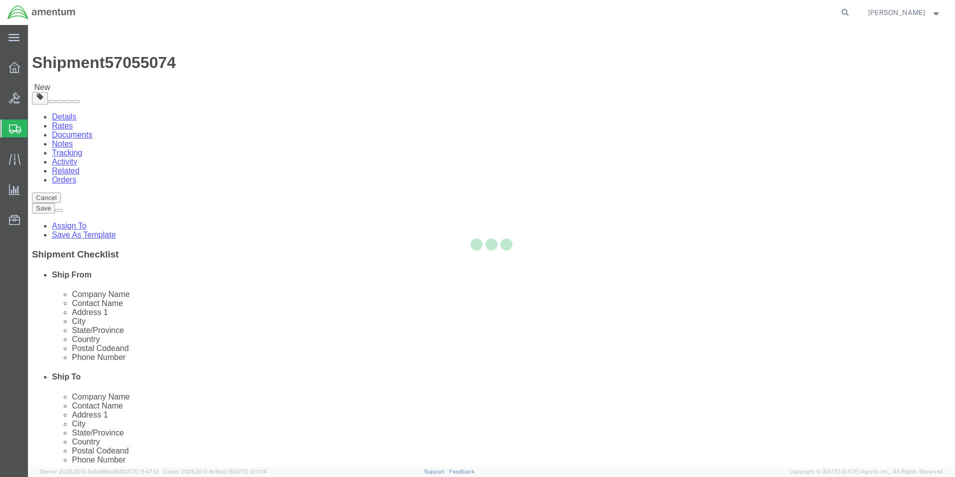
select select
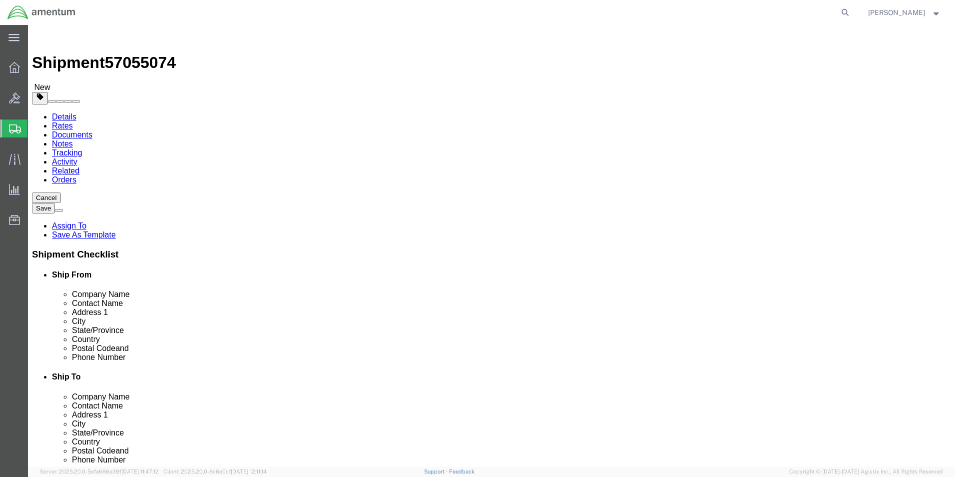
click button "Rate Shipment"
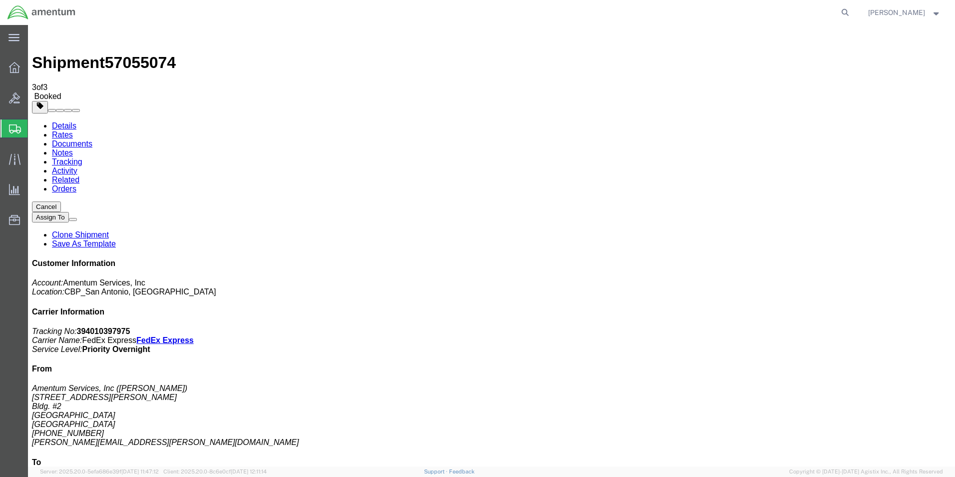
drag, startPoint x: 416, startPoint y: 174, endPoint x: 435, endPoint y: 179, distance: 19.5
click at [58, 121] on link "Details" at bounding box center [64, 125] width 24 height 8
click link "Schedule pickup request"
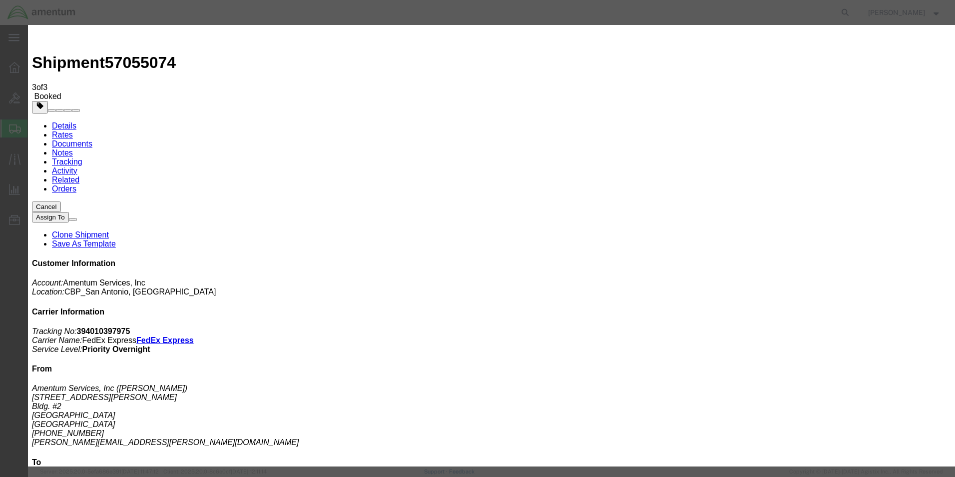
click button "Close"
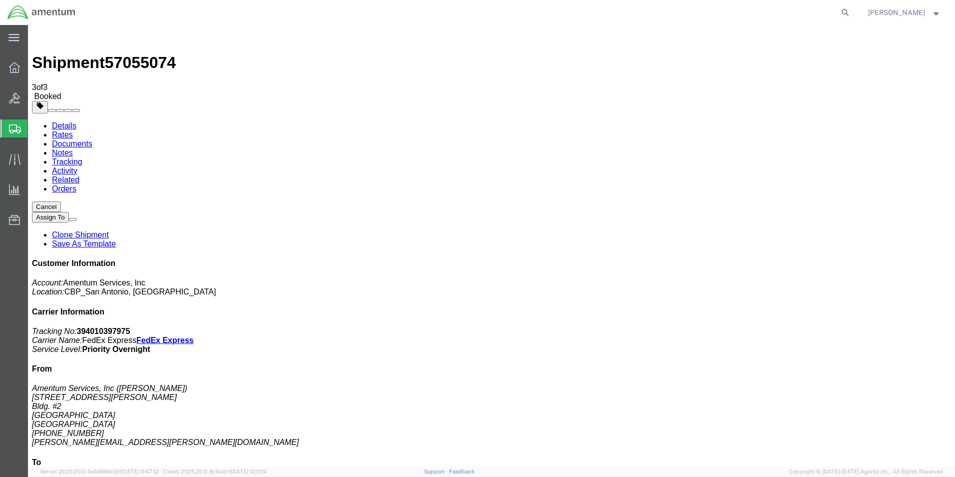
click span "button"
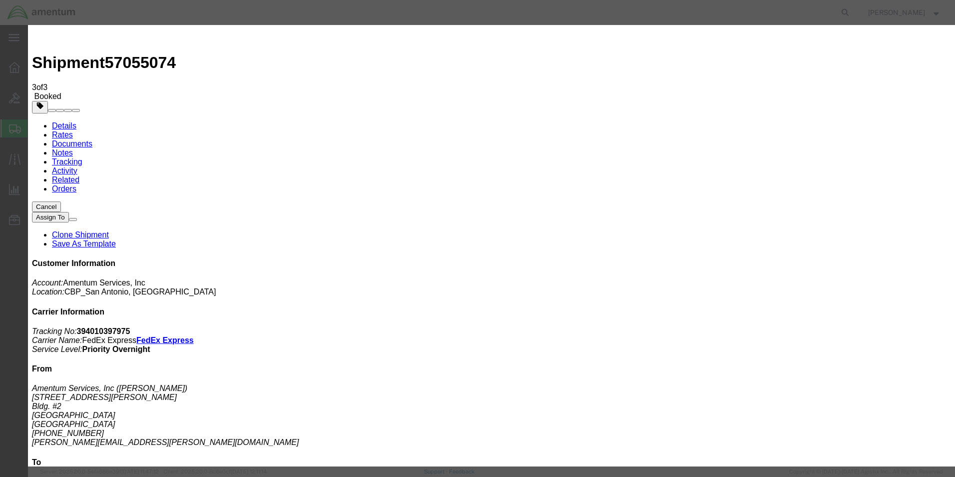
click div "[DATE] 5:00 PM"
type input "6:00 PM"
click button "Apply"
click button "Save"
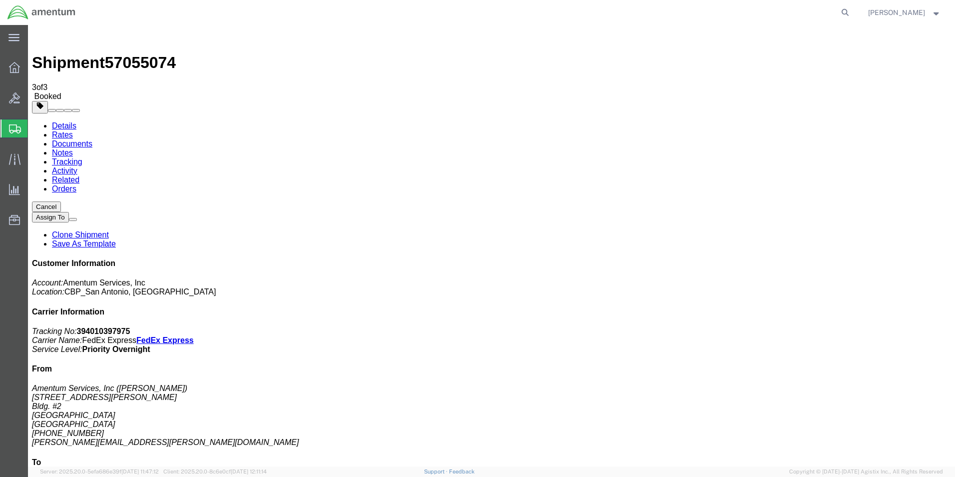
click button "Close"
click link "Schedule pickup request"
click at [902, 15] on span "[PERSON_NAME]" at bounding box center [896, 12] width 57 height 11
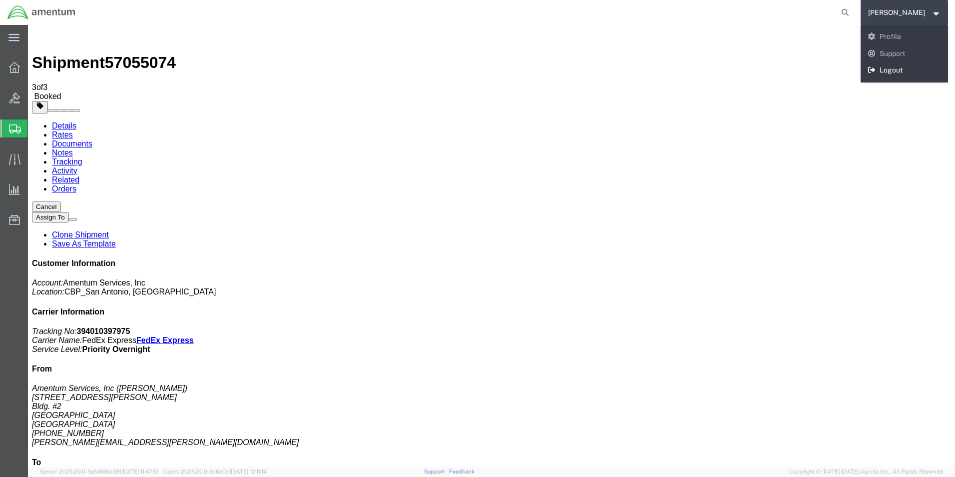
click at [903, 71] on link "Logout" at bounding box center [905, 70] width 88 height 17
